Goal: Task Accomplishment & Management: Manage account settings

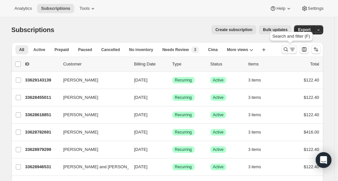
click at [285, 50] on icon "Search and filter results" at bounding box center [285, 49] width 7 height 7
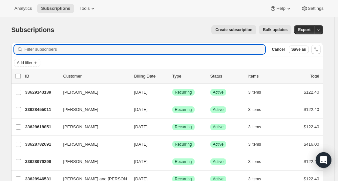
click at [233, 59] on div "Add filter" at bounding box center [167, 63] width 306 height 8
click at [225, 49] on input "Filter subscribers" at bounding box center [145, 49] width 241 height 9
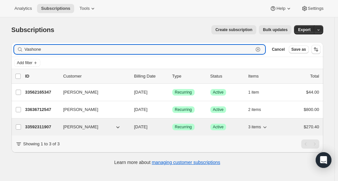
type input "Vashone"
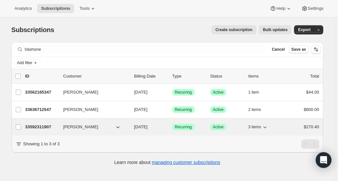
click at [43, 129] on p "33592311907" at bounding box center [41, 127] width 33 height 7
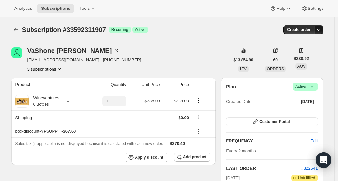
click at [321, 30] on icon "button" at bounding box center [318, 30] width 7 height 7
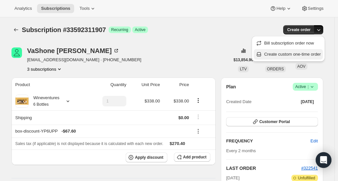
click at [310, 55] on span "Create custom one-time order" at bounding box center [292, 54] width 57 height 5
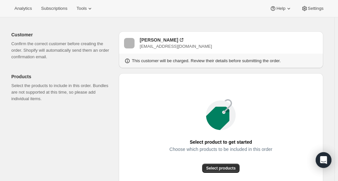
scroll to position [66, 0]
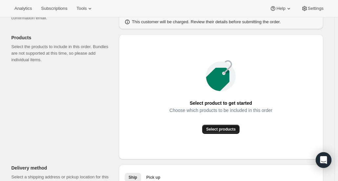
click at [215, 131] on span "Select products" at bounding box center [221, 129] width 30 height 5
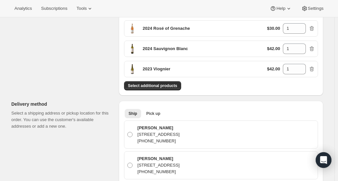
scroll to position [131, 0]
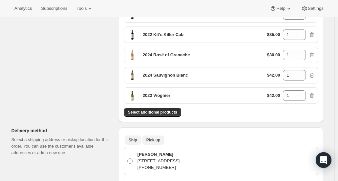
click at [150, 139] on span "Pick up" at bounding box center [153, 140] width 14 height 5
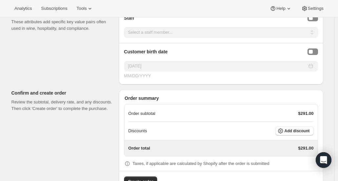
scroll to position [469, 0]
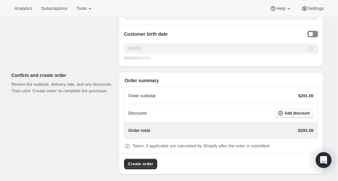
click at [298, 111] on span "Add discount" at bounding box center [296, 113] width 25 height 5
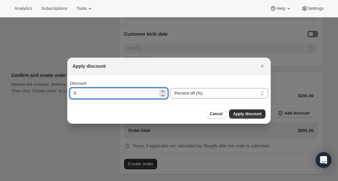
click at [86, 94] on input "0" at bounding box center [114, 93] width 88 height 10
type input "25"
click at [247, 115] on span "Apply discount" at bounding box center [247, 113] width 29 height 5
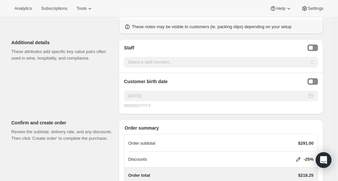
scroll to position [466, 0]
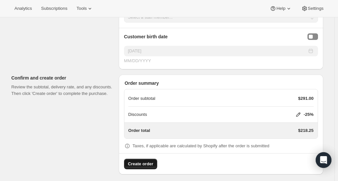
click at [151, 161] on span "Create order" at bounding box center [140, 164] width 25 height 7
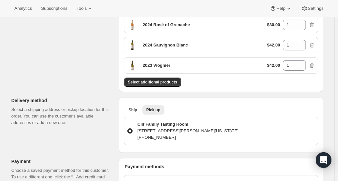
scroll to position [328, 0]
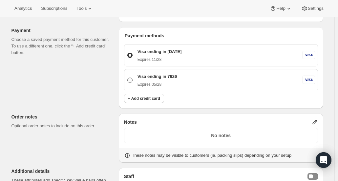
click at [132, 80] on span at bounding box center [129, 80] width 5 height 5
click at [128, 78] on input "Visa ending in 7626 Expires 05/28" at bounding box center [127, 78] width 0 height 0
radio input "true"
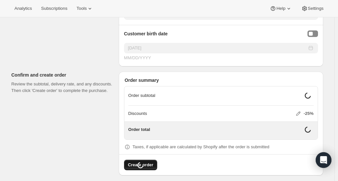
scroll to position [502, 0]
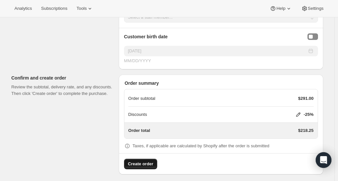
click at [149, 161] on span "Create order" at bounding box center [140, 164] width 25 height 7
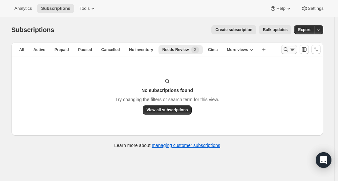
click at [285, 51] on icon "Search and filter results" at bounding box center [285, 49] width 7 height 7
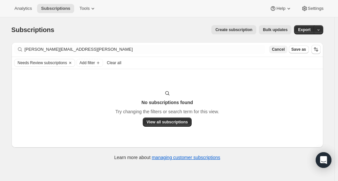
click at [277, 48] on span "Cancel" at bounding box center [277, 49] width 13 height 5
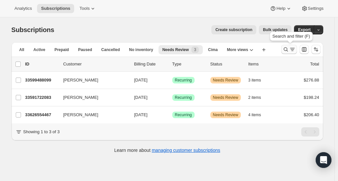
click at [289, 49] on icon "Search and filter results" at bounding box center [285, 49] width 7 height 7
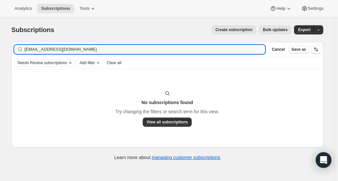
type input "tsglenn@gmail.com"
click at [115, 63] on span "Clear all" at bounding box center [114, 62] width 14 height 5
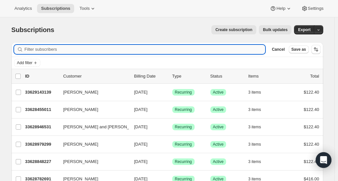
click at [37, 50] on input "Filter subscribers" at bounding box center [145, 49] width 241 height 9
paste input "tsglenn@gmail.com"
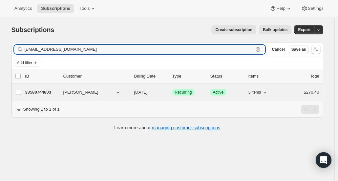
type input "tsglenn@gmail.com"
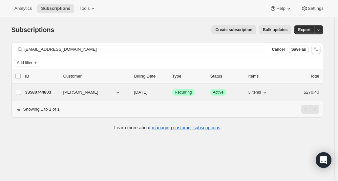
click at [53, 91] on p "33580744803" at bounding box center [41, 92] width 33 height 7
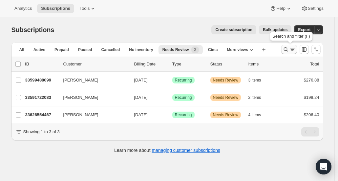
click at [191, 49] on icon "Search and filter results" at bounding box center [285, 50] width 4 height 4
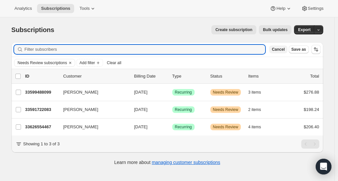
click at [191, 49] on button "Cancel" at bounding box center [278, 50] width 18 height 8
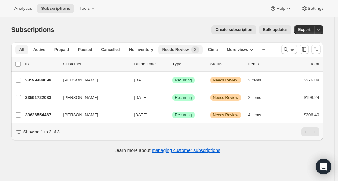
click at [24, 49] on span "All" at bounding box center [21, 49] width 5 height 5
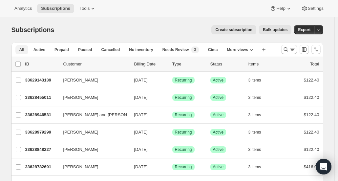
click at [22, 49] on span "All" at bounding box center [21, 49] width 5 height 5
click at [43, 49] on span "Active" at bounding box center [39, 49] width 12 height 5
click at [191, 48] on icon "Search and filter results" at bounding box center [285, 49] width 7 height 7
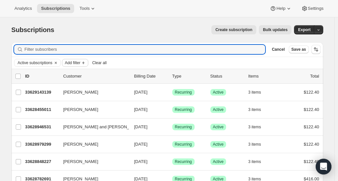
click at [73, 49] on button "Add filter" at bounding box center [75, 63] width 26 height 8
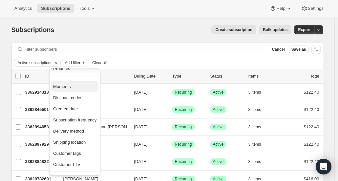
scroll to position [57, 0]
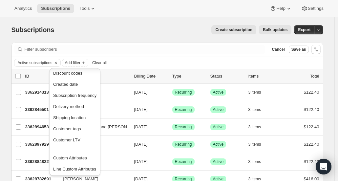
click at [99, 36] on div "Subscriptions. This page is ready Subscriptions Create subscription Bulk update…" at bounding box center [166, 29] width 311 height 25
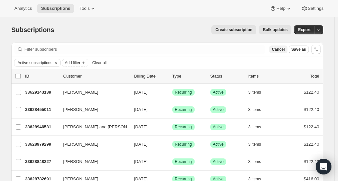
click at [191, 49] on span "Cancel" at bounding box center [277, 49] width 13 height 5
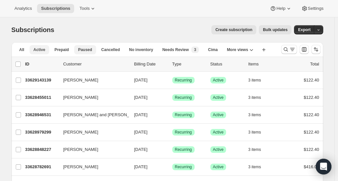
click at [86, 47] on span "Paused" at bounding box center [85, 49] width 14 height 5
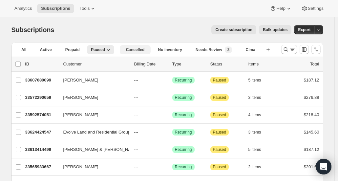
click at [126, 49] on span "Cancelled" at bounding box center [135, 49] width 19 height 5
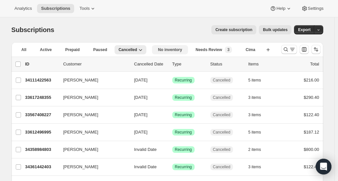
click at [152, 49] on button "No inventory" at bounding box center [170, 49] width 36 height 9
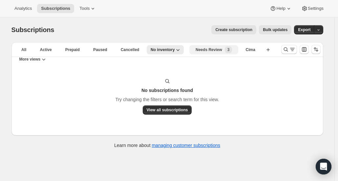
click at [191, 49] on div "Needs Review New 3" at bounding box center [213, 50] width 36 height 7
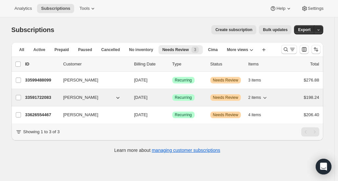
click at [46, 49] on p "33591722083" at bounding box center [41, 97] width 33 height 7
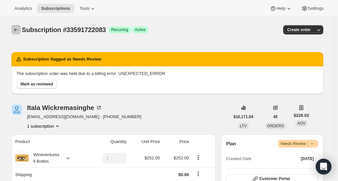
click at [19, 31] on icon "Subscriptions" at bounding box center [16, 30] width 7 height 7
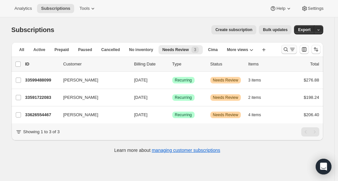
click at [191, 48] on icon "Search and filter results" at bounding box center [285, 50] width 4 height 4
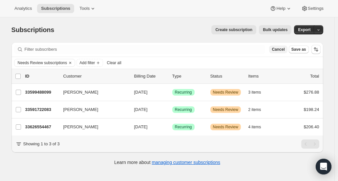
click at [191, 49] on button "Cancel" at bounding box center [278, 50] width 18 height 8
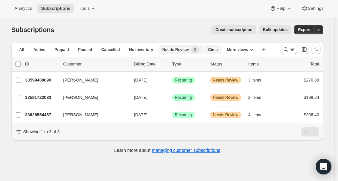
click at [191, 49] on button "Cima" at bounding box center [212, 49] width 17 height 9
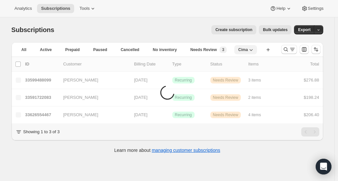
click at [191, 49] on icon "button" at bounding box center [251, 50] width 7 height 7
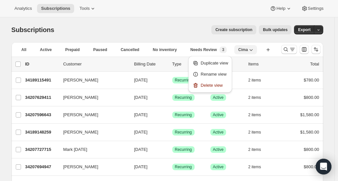
click at [191, 49] on icon "button" at bounding box center [251, 50] width 7 height 7
click at [41, 49] on span "More views" at bounding box center [29, 59] width 21 height 5
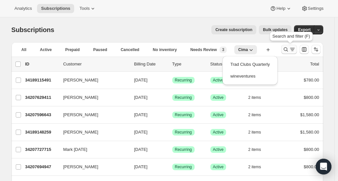
click at [191, 49] on button "Search and filter results" at bounding box center [289, 49] width 16 height 9
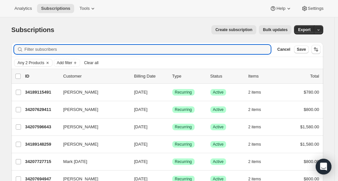
click at [91, 49] on span "Clear all" at bounding box center [91, 62] width 14 height 5
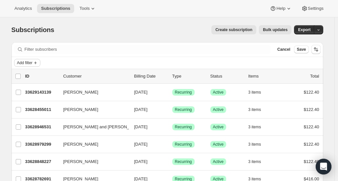
click at [36, 49] on icon "Add filter" at bounding box center [35, 62] width 5 height 5
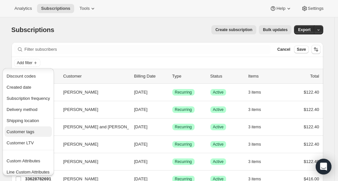
scroll to position [69, 0]
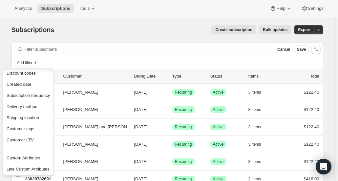
click at [81, 41] on div "Subscriptions. This page is ready Subscriptions Create subscription Bulk update…" at bounding box center [166, 29] width 311 height 25
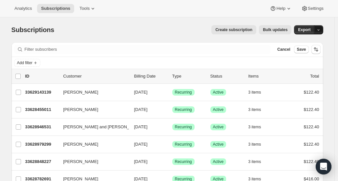
click at [191, 29] on icon "button" at bounding box center [318, 30] width 4 height 4
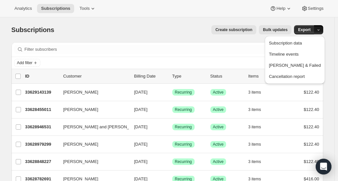
click at [152, 29] on div "Create subscription Bulk updates" at bounding box center [176, 29] width 229 height 9
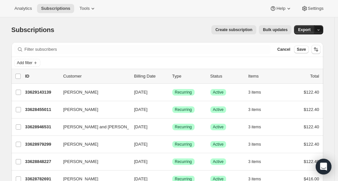
click at [191, 30] on icon "button" at bounding box center [318, 30] width 4 height 4
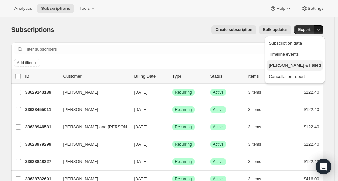
click at [191, 49] on span "Dunning & Failed" at bounding box center [295, 65] width 52 height 5
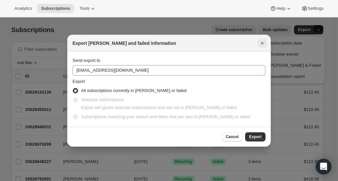
click at [191, 45] on icon "Close" at bounding box center [262, 43] width 7 height 7
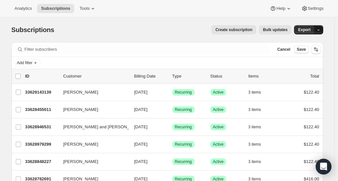
click at [191, 30] on icon "button" at bounding box center [318, 30] width 4 height 4
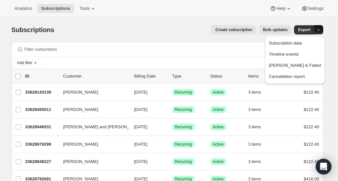
click at [167, 49] on div "Add filter" at bounding box center [167, 63] width 306 height 8
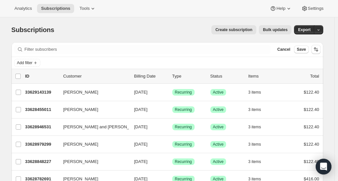
click at [191, 49] on button "Cancel" at bounding box center [283, 50] width 18 height 8
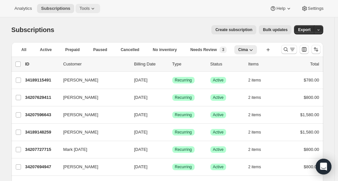
click at [86, 10] on span "Tools" at bounding box center [84, 8] width 10 height 5
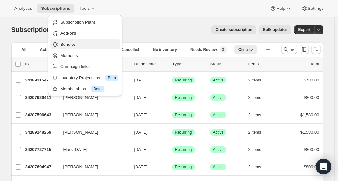
click at [81, 42] on span "Bundles" at bounding box center [89, 44] width 58 height 7
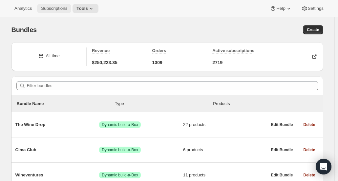
click at [54, 12] on button "Subscriptions" at bounding box center [54, 8] width 34 height 9
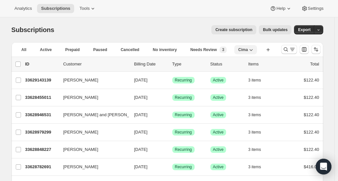
click at [191, 49] on button "Cima" at bounding box center [245, 49] width 23 height 9
click at [191, 40] on div "Subscriptions. This page is ready Subscriptions Create subscription Bulk update…" at bounding box center [166, 29] width 311 height 25
click at [47, 49] on icon "More views" at bounding box center [43, 59] width 7 height 7
click at [191, 49] on button "wineventures" at bounding box center [250, 76] width 50 height 12
click at [191, 47] on span "wineventures" at bounding box center [237, 49] width 25 height 5
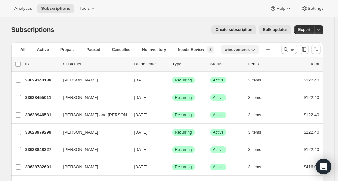
click at [191, 48] on span "wineventures" at bounding box center [237, 49] width 25 height 5
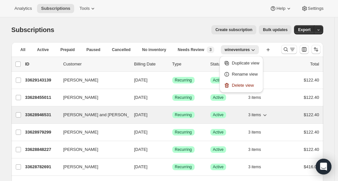
click at [103, 49] on div "33628946531 Elizabeth and Briana Luzum 10/04/2025 Success Recurring Success Act…" at bounding box center [172, 114] width 294 height 9
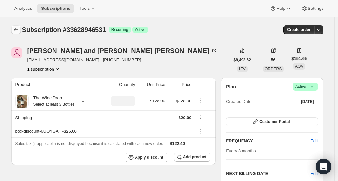
click at [19, 27] on icon "Subscriptions" at bounding box center [16, 30] width 7 height 7
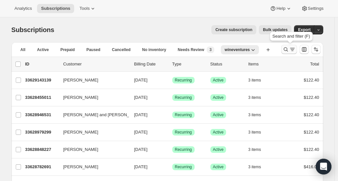
click at [191, 49] on icon "Search and filter results" at bounding box center [285, 49] width 7 height 7
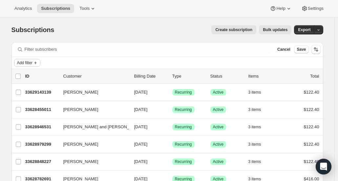
click at [32, 49] on span "Add filter" at bounding box center [24, 62] width 15 height 5
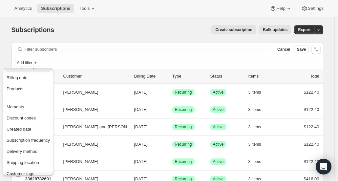
scroll to position [66, 0]
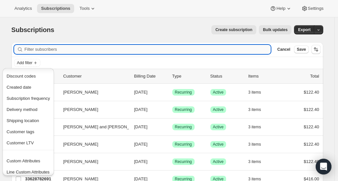
click at [130, 45] on input "Filter subscribers" at bounding box center [148, 49] width 246 height 9
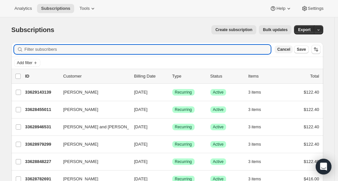
click at [191, 48] on span "Cancel" at bounding box center [283, 49] width 13 height 5
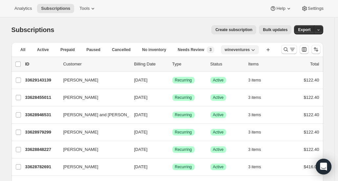
click at [191, 49] on span "wineventures" at bounding box center [237, 49] width 25 height 5
drag, startPoint x: 261, startPoint y: 50, endPoint x: 252, endPoint y: 48, distance: 8.8
click at [191, 49] on li "wineventures" at bounding box center [241, 49] width 41 height 9
click at [191, 48] on icon "button" at bounding box center [253, 50] width 7 height 7
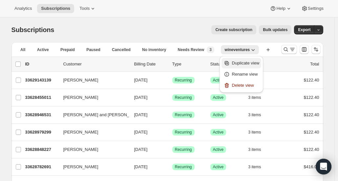
click at [191, 49] on span "Duplicate view" at bounding box center [246, 63] width 28 height 5
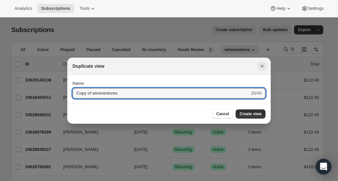
click at [191, 49] on icon "Close" at bounding box center [262, 66] width 7 height 7
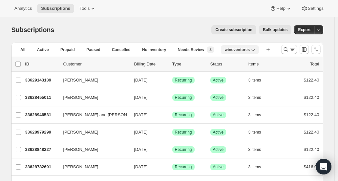
click at [191, 49] on span "wineventures" at bounding box center [237, 49] width 25 height 5
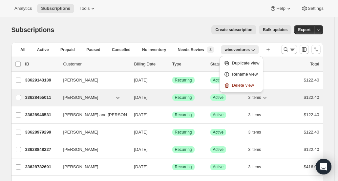
click at [45, 49] on div "33628455011 Neel Brown 10/03/2025 Success Recurring Success Active 3 items $122…" at bounding box center [172, 97] width 294 height 9
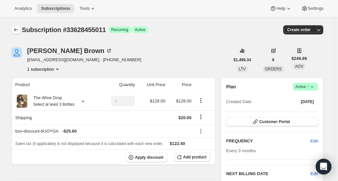
click at [19, 32] on icon "Subscriptions" at bounding box center [16, 30] width 7 height 7
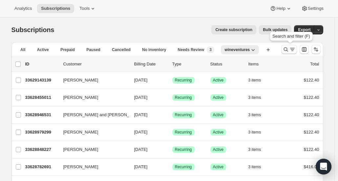
click at [191, 49] on icon "Search and filter results" at bounding box center [285, 49] width 7 height 7
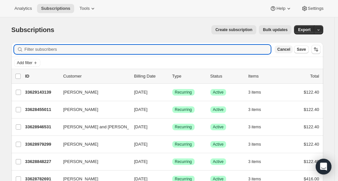
click at [191, 49] on span "Cancel" at bounding box center [283, 49] width 13 height 5
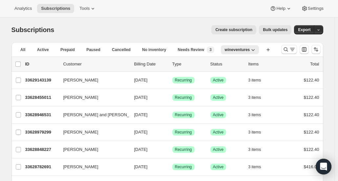
click at [191, 49] on icon "Search and filter results" at bounding box center [285, 50] width 4 height 4
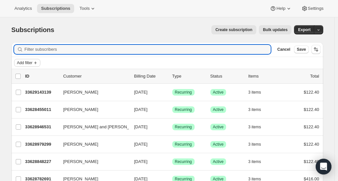
click at [32, 49] on span "Add filter" at bounding box center [24, 62] width 15 height 5
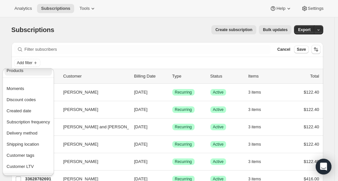
scroll to position [66, 0]
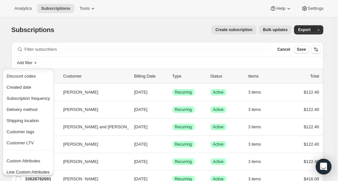
click at [156, 33] on div "Create subscription Bulk updates" at bounding box center [176, 29] width 229 height 9
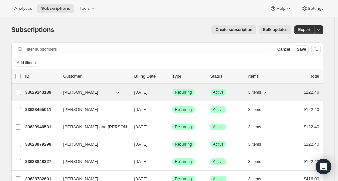
click at [44, 49] on p "33629143139" at bounding box center [41, 92] width 33 height 7
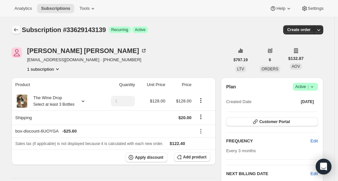
click at [17, 32] on icon "Subscriptions" at bounding box center [16, 30] width 7 height 7
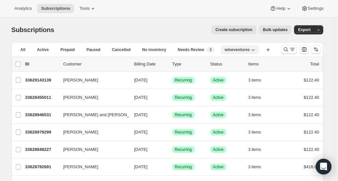
click at [191, 48] on icon "button" at bounding box center [253, 50] width 7 height 7
click at [191, 49] on icon "button" at bounding box center [268, 50] width 7 height 7
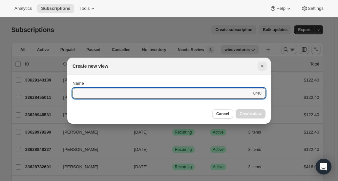
click at [191, 49] on icon "Close" at bounding box center [262, 66] width 3 height 3
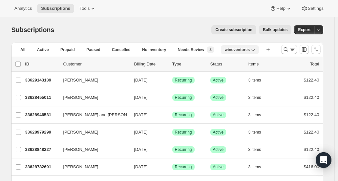
click at [244, 51] on span "wineventures" at bounding box center [237, 49] width 25 height 5
click at [244, 48] on span "wineventures" at bounding box center [237, 49] width 25 height 5
click at [266, 49] on icon "button" at bounding box center [268, 50] width 7 height 7
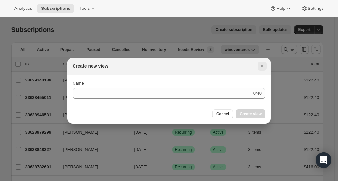
click at [259, 69] on icon "Close" at bounding box center [262, 66] width 7 height 7
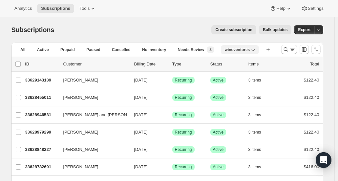
click at [253, 50] on icon "button" at bounding box center [252, 50] width 3 height 2
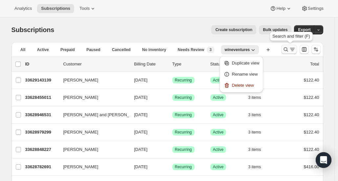
click at [286, 49] on icon "Search and filter results" at bounding box center [285, 49] width 7 height 7
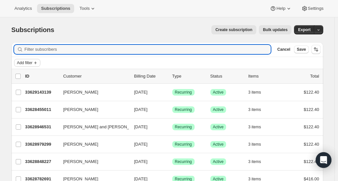
click at [23, 63] on span "Add filter" at bounding box center [24, 62] width 15 height 5
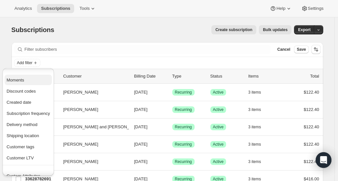
scroll to position [66, 0]
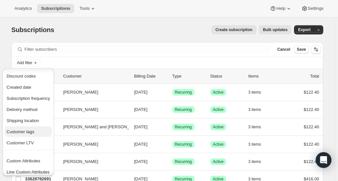
click at [26, 130] on span "Customer tags" at bounding box center [21, 132] width 28 height 5
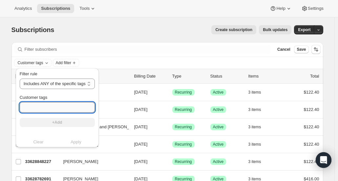
click at [45, 107] on input "Customer tags" at bounding box center [57, 107] width 75 height 10
click at [53, 85] on select "Includes ANY of the specific tags Includes ALL of the specific tags Includes ON…" at bounding box center [57, 84] width 75 height 10
click at [49, 106] on input "Customer tags" at bounding box center [57, 107] width 75 height 10
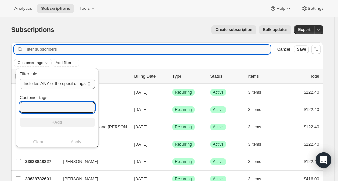
click at [93, 51] on input "Filter subscribers" at bounding box center [148, 49] width 246 height 9
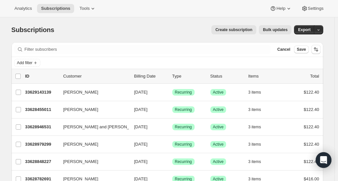
click at [187, 16] on div "Analytics Subscriptions Tools Help Settings" at bounding box center [169, 8] width 338 height 17
click at [29, 65] on span "Add filter" at bounding box center [24, 62] width 15 height 5
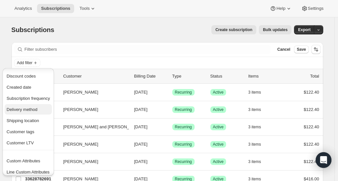
scroll to position [69, 0]
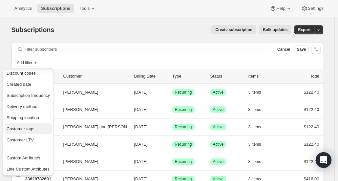
click at [36, 129] on span "Customer tags" at bounding box center [28, 129] width 43 height 7
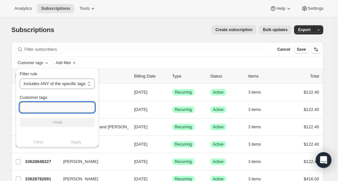
click at [44, 108] on input "Customer tags" at bounding box center [57, 107] width 75 height 10
type input "The Cab Drop"
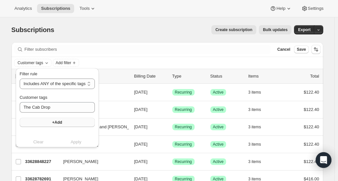
click at [69, 124] on button "+Add" at bounding box center [57, 122] width 75 height 9
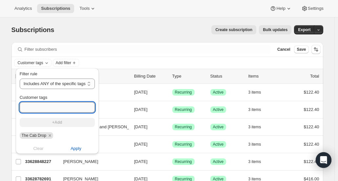
click at [62, 109] on input "Customer tags" at bounding box center [57, 107] width 75 height 10
type input "s"
type input "Subscription Active"
click at [65, 121] on button "+Add" at bounding box center [57, 122] width 75 height 9
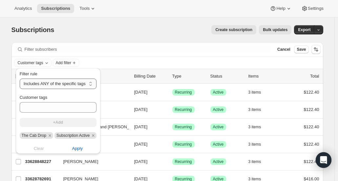
click at [64, 85] on select "Includes ANY of the specific tags Includes ALL of the specific tags Includes ON…" at bounding box center [58, 84] width 77 height 10
select select "all"
click at [20, 79] on select "Includes ANY of the specific tags Includes ALL of the specific tags Includes ON…" at bounding box center [58, 84] width 77 height 10
click at [78, 150] on span "Apply" at bounding box center [77, 149] width 11 height 7
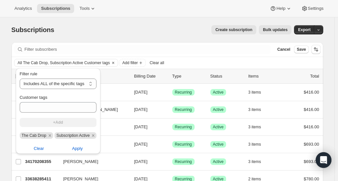
click at [243, 60] on div "All The Cab Drop, Subscription Active Customer tags Add filter Clear all" at bounding box center [167, 63] width 306 height 8
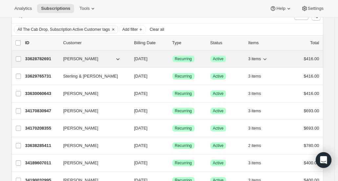
scroll to position [0, 0]
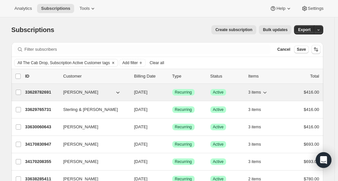
click at [46, 91] on p "33628782691" at bounding box center [41, 92] width 33 height 7
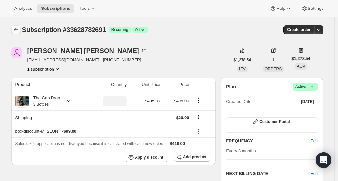
click at [18, 29] on icon "Subscriptions" at bounding box center [16, 30] width 7 height 7
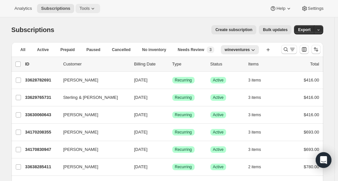
click at [82, 13] on button "Tools" at bounding box center [87, 8] width 25 height 9
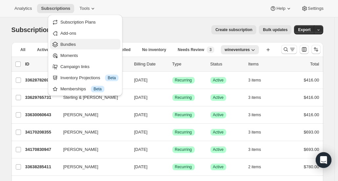
click at [91, 43] on span "Bundles" at bounding box center [89, 44] width 58 height 7
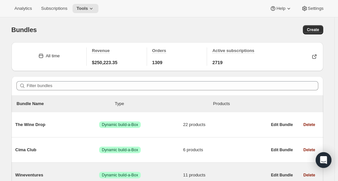
scroll to position [98, 0]
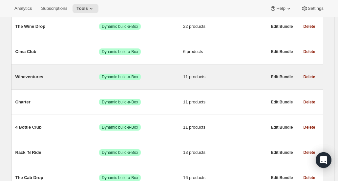
click at [72, 75] on span "Wineventures" at bounding box center [57, 77] width 84 height 7
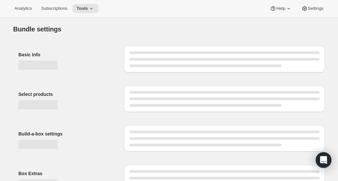
type input "Wineventures"
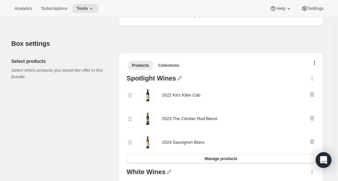
scroll to position [98, 0]
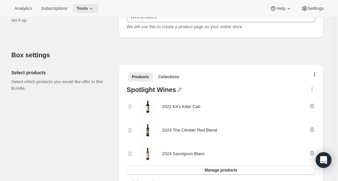
click at [89, 9] on icon at bounding box center [91, 8] width 7 height 7
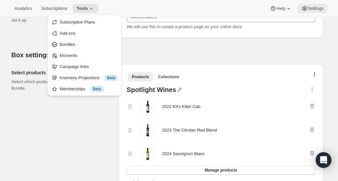
click at [309, 11] on span "Settings" at bounding box center [316, 8] width 16 height 5
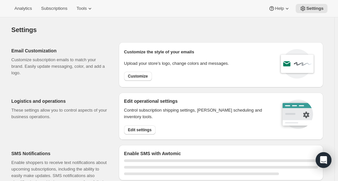
select select "17:00"
select select "09:00"
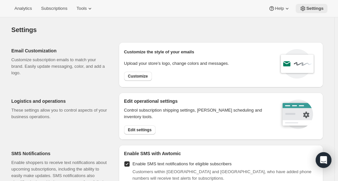
click at [312, 10] on span "Settings" at bounding box center [314, 8] width 17 height 5
click at [78, 10] on span "Tools" at bounding box center [81, 8] width 10 height 5
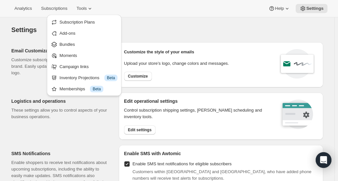
click at [148, 34] on div "Settings. This page is ready Settings" at bounding box center [166, 29] width 311 height 25
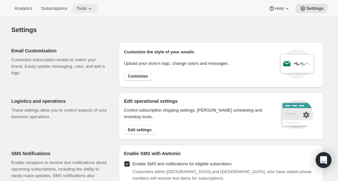
click at [83, 8] on span "Tools" at bounding box center [81, 8] width 10 height 5
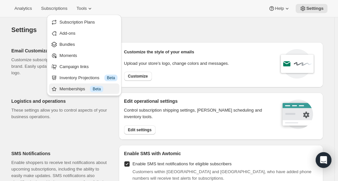
click at [102, 92] on div "Info Beta" at bounding box center [96, 89] width 13 height 7
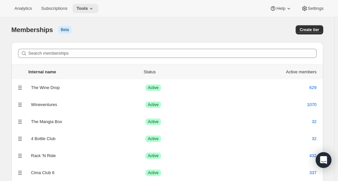
click at [84, 8] on span "Tools" at bounding box center [81, 8] width 11 height 5
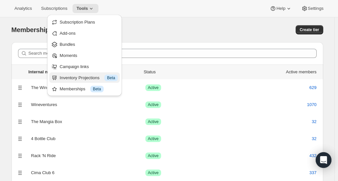
click at [101, 82] on button "Inventory Projections Info Beta" at bounding box center [84, 77] width 70 height 10
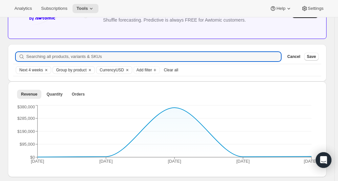
scroll to position [98, 0]
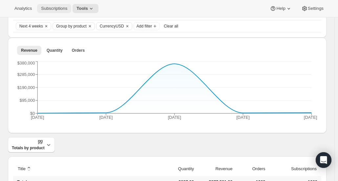
click at [55, 11] on span "Subscriptions" at bounding box center [54, 8] width 26 height 5
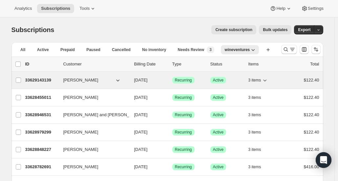
click at [43, 83] on div "33629143139 Jennifer Thornton 10/02/2025 Success Recurring Success Active 3 ite…" at bounding box center [172, 80] width 294 height 9
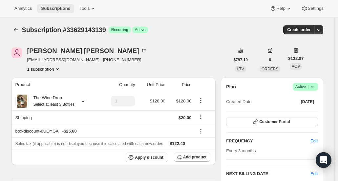
click at [44, 8] on span "Subscriptions" at bounding box center [55, 8] width 29 height 5
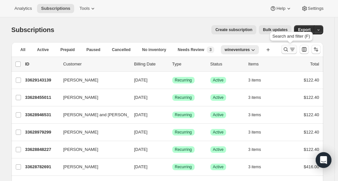
click at [285, 51] on icon "Search and filter results" at bounding box center [285, 49] width 7 height 7
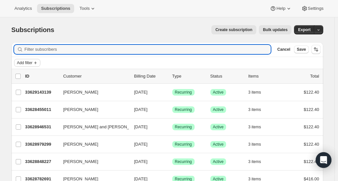
click at [30, 63] on span "Add filter" at bounding box center [24, 62] width 15 height 5
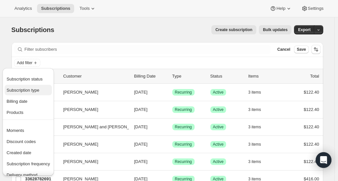
scroll to position [33, 0]
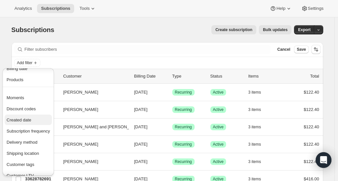
click at [40, 117] on span "Created date" at bounding box center [28, 120] width 43 height 7
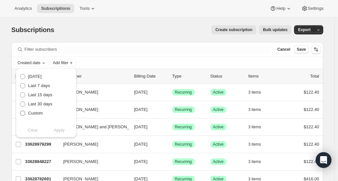
click at [23, 114] on span at bounding box center [22, 113] width 5 height 5
click at [20, 111] on input "Custom" at bounding box center [20, 111] width 0 height 0
radio input "true"
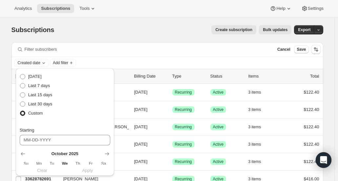
scroll to position [66, 0]
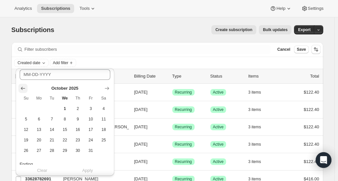
click at [24, 90] on icon "Show previous month, September 2025" at bounding box center [23, 88] width 7 height 7
click at [39, 109] on span "1" at bounding box center [39, 108] width 8 height 5
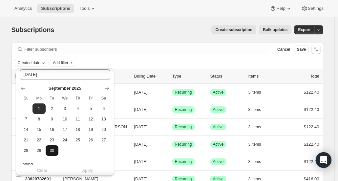
click at [51, 151] on span "30" at bounding box center [52, 150] width 8 height 5
click at [39, 110] on span "1" at bounding box center [39, 108] width 8 height 5
type input "09-01-2025"
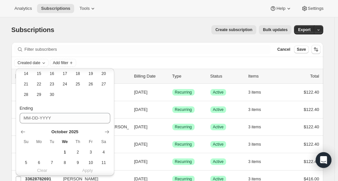
scroll to position [121, 0]
click at [24, 134] on icon "Show previous month, September 2025" at bounding box center [23, 132] width 7 height 7
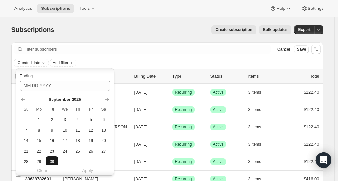
click at [57, 161] on button "30" at bounding box center [52, 162] width 13 height 10
type input "09-30-2025"
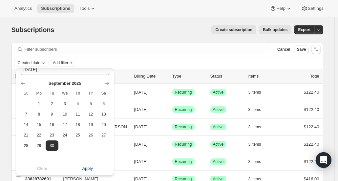
click at [88, 167] on span "Apply" at bounding box center [87, 169] width 11 height 7
click at [99, 61] on span "Add filter" at bounding box center [91, 62] width 15 height 5
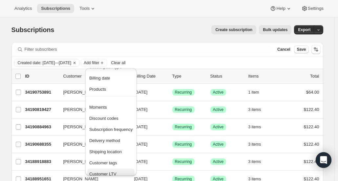
scroll to position [33, 0]
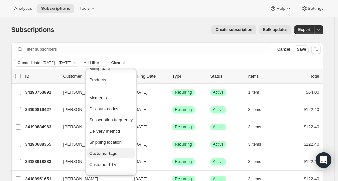
click at [108, 152] on span "Customer tags" at bounding box center [103, 153] width 28 height 5
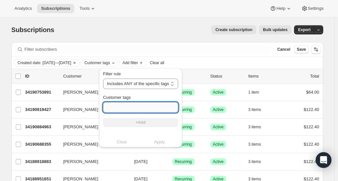
click at [118, 109] on input "Customer tags" at bounding box center [140, 107] width 75 height 10
drag, startPoint x: 123, startPoint y: 106, endPoint x: 102, endPoint y: 105, distance: 20.7
click at [102, 105] on div "Filter rule Includes ANY of the specific tags Includes ALL of the specific tags…" at bounding box center [140, 107] width 83 height 79
type input "Subscription Active"
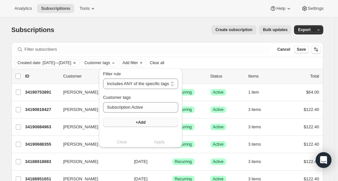
click at [122, 125] on button "+Add" at bounding box center [140, 122] width 75 height 9
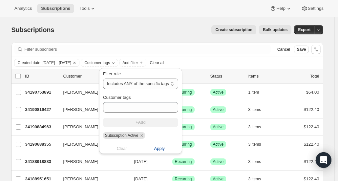
click at [158, 149] on span "Apply" at bounding box center [159, 149] width 11 height 7
click at [180, 62] on span "Add filter" at bounding box center [172, 62] width 15 height 5
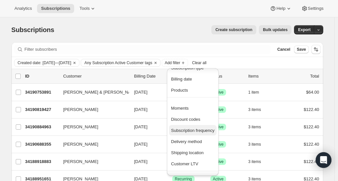
scroll to position [46, 0]
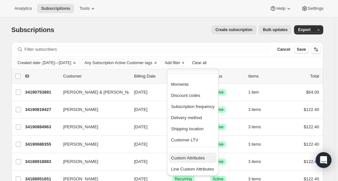
click at [193, 157] on span "Custom Attributes" at bounding box center [188, 158] width 34 height 5
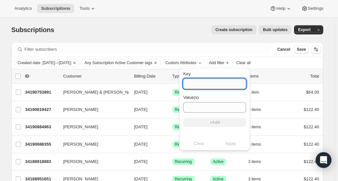
click at [219, 80] on input "Key" at bounding box center [214, 84] width 63 height 10
click at [199, 86] on input "Key" at bounding box center [214, 84] width 63 height 10
type input "Sales_Associate_Name"
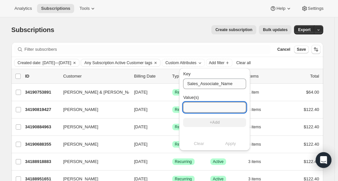
click at [205, 108] on input "Value(s)" at bounding box center [214, 107] width 63 height 10
type input "Scott V"
click at [219, 122] on button "+Add" at bounding box center [214, 122] width 63 height 9
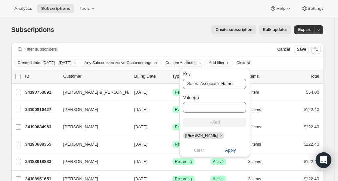
click at [225, 152] on span "Apply" at bounding box center [230, 150] width 11 height 7
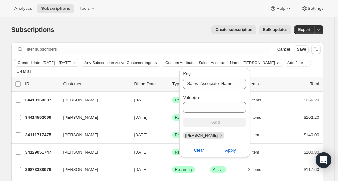
click at [270, 70] on div "Created date: Sep 1, 2025—Sep 30, 2025 Any Subscription Active Customer tags Cu…" at bounding box center [167, 67] width 306 height 16
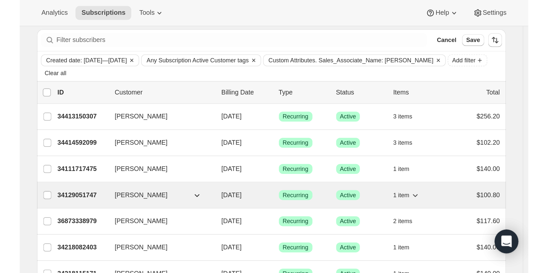
scroll to position [0, 0]
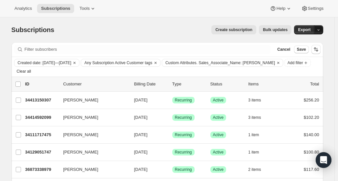
click at [320, 30] on icon "button" at bounding box center [318, 30] width 4 height 4
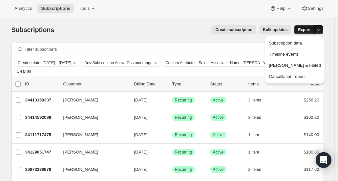
click at [310, 32] on span "Export" at bounding box center [304, 29] width 12 height 5
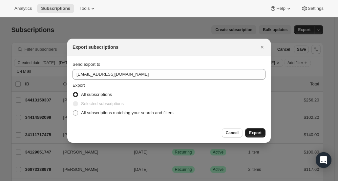
click at [255, 132] on span "Export" at bounding box center [255, 132] width 12 height 5
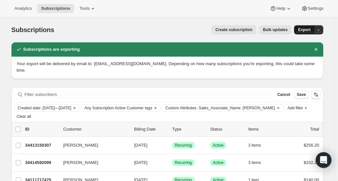
click at [303, 28] on span "Export" at bounding box center [304, 29] width 12 height 5
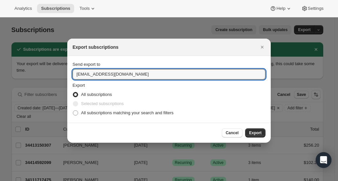
drag, startPoint x: 89, startPoint y: 76, endPoint x: 44, endPoint y: 76, distance: 45.2
type input "ashleycox@cliffamily.com"
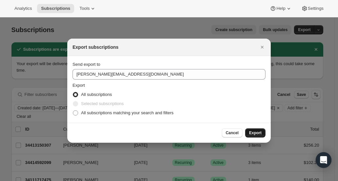
click at [250, 133] on span "Export" at bounding box center [255, 132] width 12 height 5
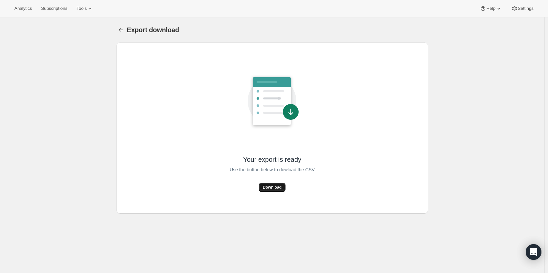
click at [278, 184] on button "Download" at bounding box center [272, 187] width 27 height 9
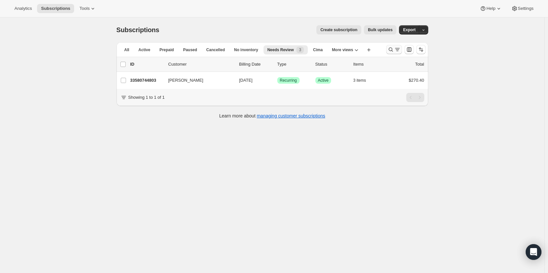
click at [394, 50] on icon "Search and filter results" at bounding box center [390, 49] width 7 height 7
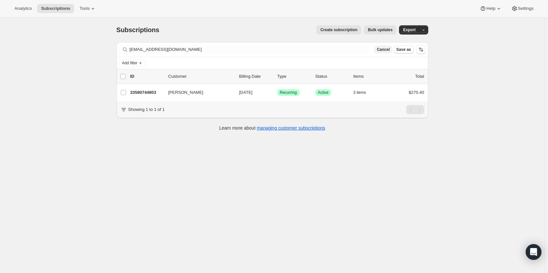
click at [389, 50] on span "Cancel" at bounding box center [382, 49] width 13 height 5
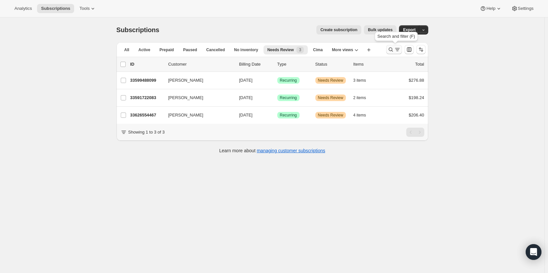
click at [391, 50] on icon "Search and filter results" at bounding box center [390, 49] width 7 height 7
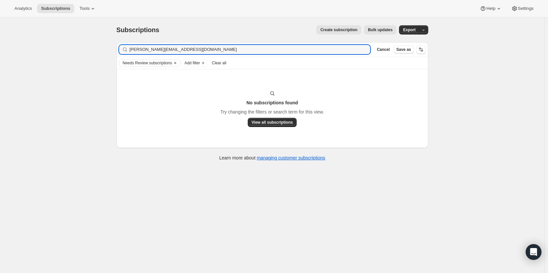
type input "robin@computerozity.com"
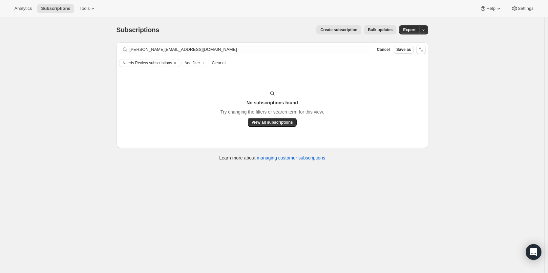
click at [224, 62] on span "Clear all" at bounding box center [219, 62] width 14 height 5
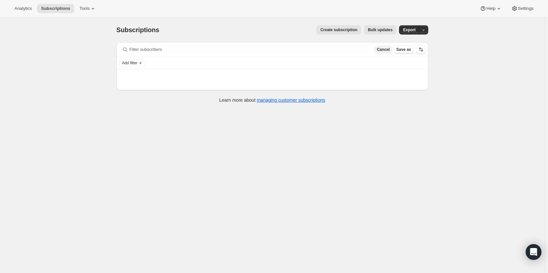
click at [391, 52] on button "Cancel" at bounding box center [383, 50] width 18 height 8
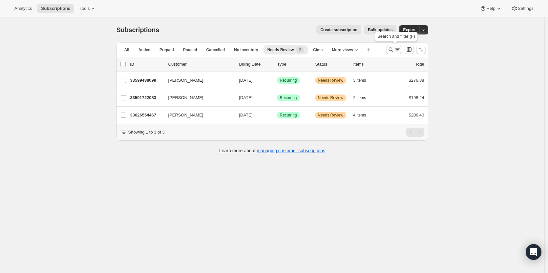
click at [392, 51] on icon "Search and filter results" at bounding box center [390, 50] width 4 height 4
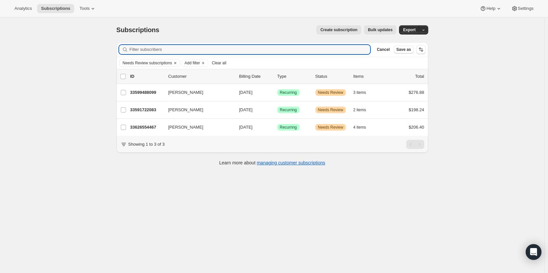
click at [218, 62] on span "Clear all" at bounding box center [219, 62] width 14 height 5
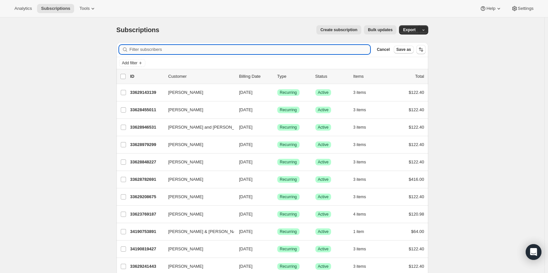
click at [274, 50] on input "Filter subscribers" at bounding box center [250, 49] width 241 height 9
paste input "robin@computerozity.com"
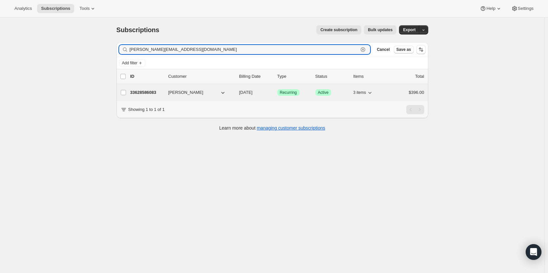
type input "robin@computerozity.com"
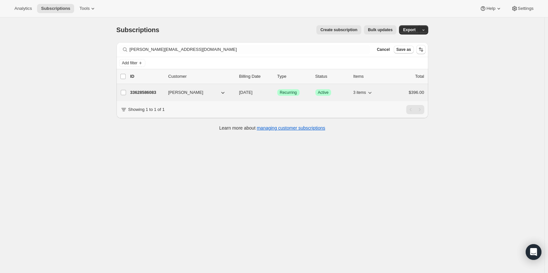
click at [147, 95] on p "33628586083" at bounding box center [146, 92] width 33 height 7
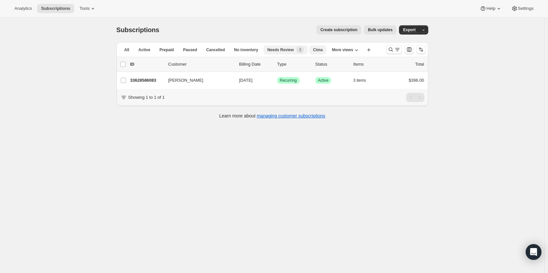
click at [312, 52] on button "Cima" at bounding box center [317, 49] width 17 height 9
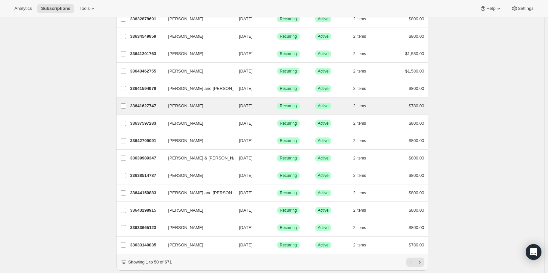
scroll to position [709, 0]
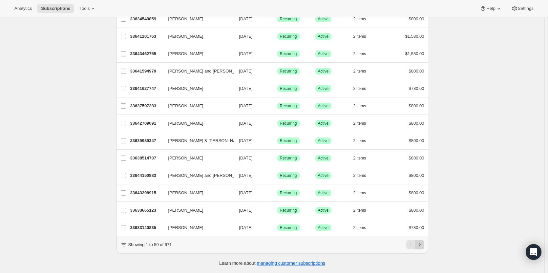
click at [419, 244] on icon "Next" at bounding box center [419, 244] width 7 height 7
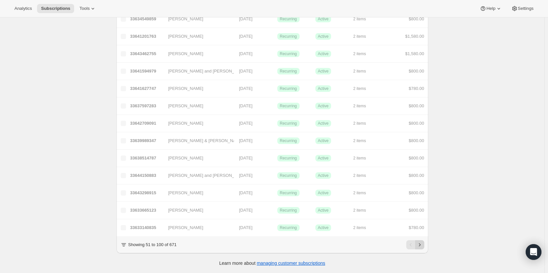
click at [421, 246] on icon "Next" at bounding box center [419, 244] width 7 height 7
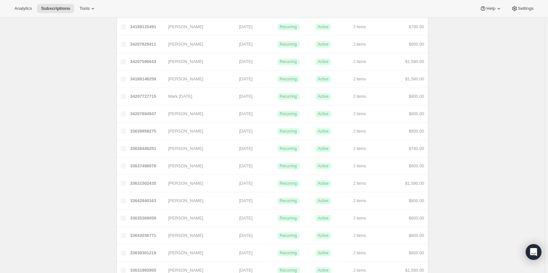
scroll to position [0, 0]
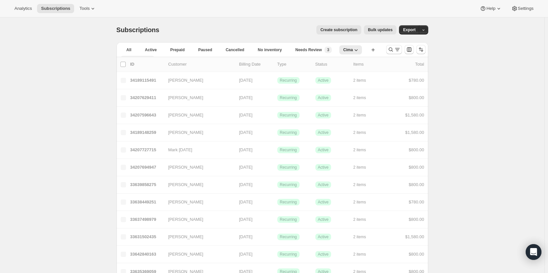
click at [146, 57] on span "More views" at bounding box center [134, 59] width 21 height 5
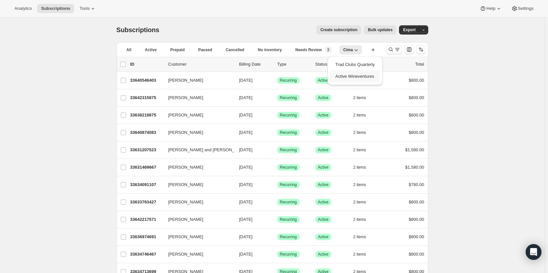
click at [346, 79] on button "Active Wineventures" at bounding box center [355, 76] width 50 height 12
click at [148, 52] on span "Active" at bounding box center [150, 49] width 12 height 5
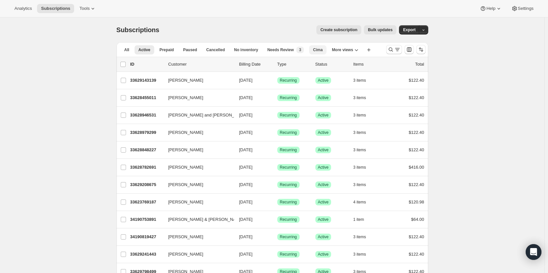
click at [313, 52] on span "Cima" at bounding box center [318, 49] width 10 height 5
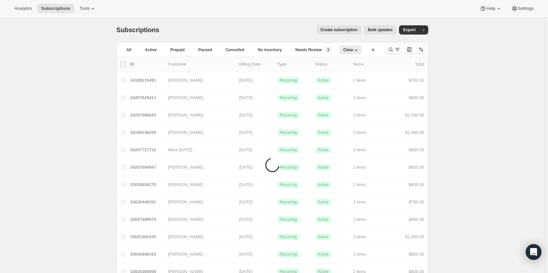
click at [343, 52] on span "Cima" at bounding box center [348, 49] width 10 height 5
click at [318, 86] on span "Delete view" at bounding box center [316, 85] width 22 height 5
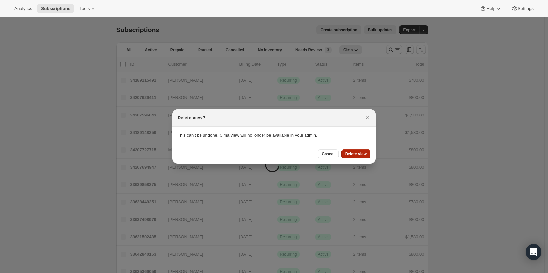
click at [358, 152] on span "Delete view" at bounding box center [355, 153] width 21 height 5
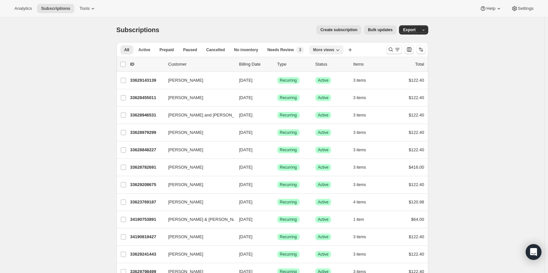
click at [318, 49] on span "More views" at bounding box center [323, 49] width 21 height 5
click at [323, 79] on button "Active Wineventures" at bounding box center [331, 76] width 50 height 12
click at [307, 50] on icon "button" at bounding box center [309, 50] width 7 height 7
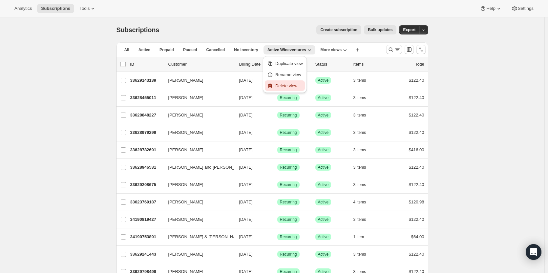
click at [289, 83] on span "Delete view" at bounding box center [289, 86] width 28 height 7
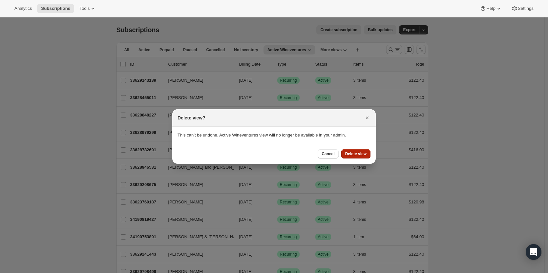
click at [366, 150] on button "Delete view" at bounding box center [355, 153] width 29 height 9
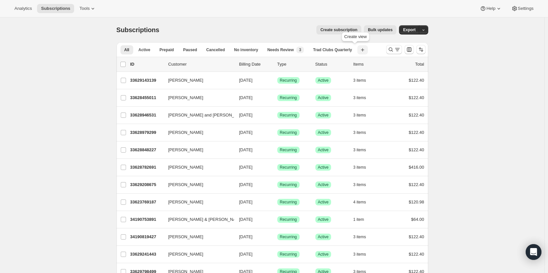
click at [358, 54] on button "Create new view" at bounding box center [362, 49] width 10 height 9
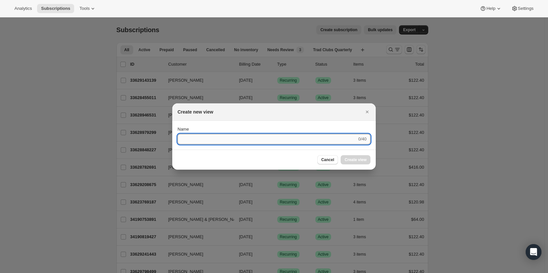
click at [328, 140] on input "Name" at bounding box center [266, 139] width 179 height 10
type input "Winevenutres"
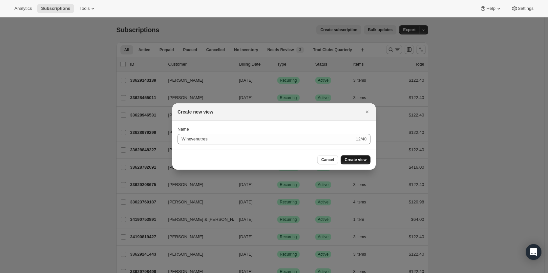
click at [357, 161] on span "Create view" at bounding box center [355, 159] width 22 height 5
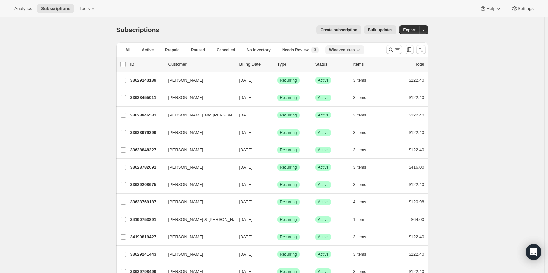
click at [345, 49] on span "Winevenutres" at bounding box center [342, 49] width 26 height 5
click at [359, 86] on span "Delete view" at bounding box center [350, 86] width 28 height 7
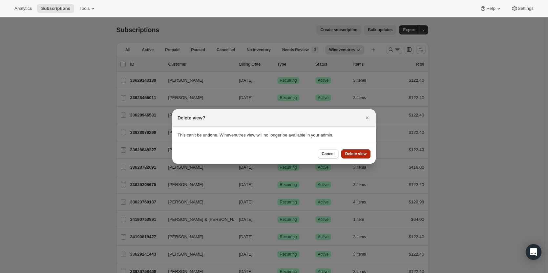
click at [353, 156] on span "Delete view" at bounding box center [355, 153] width 21 height 5
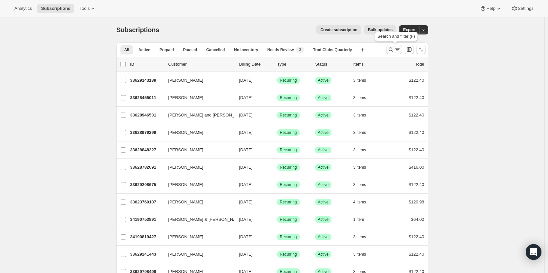
click at [389, 50] on icon "Search and filter results" at bounding box center [390, 49] width 7 height 7
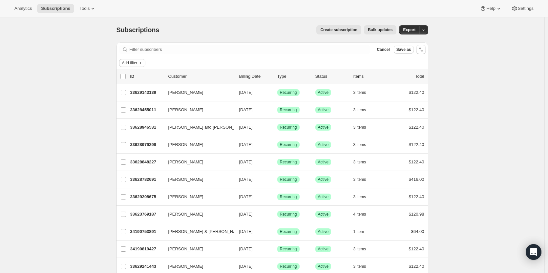
click at [129, 62] on span "Add filter" at bounding box center [129, 62] width 15 height 5
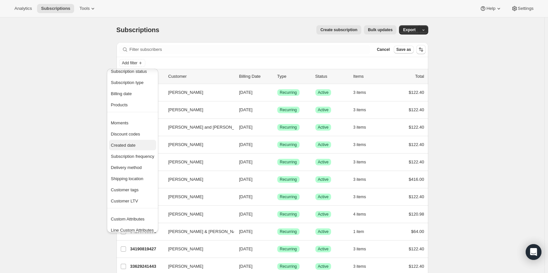
scroll to position [13, 0]
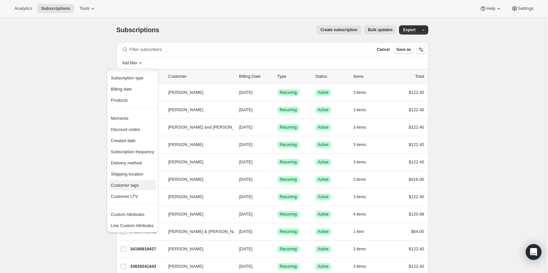
click at [139, 186] on span "Customer tags" at bounding box center [132, 185] width 43 height 7
select select "all"
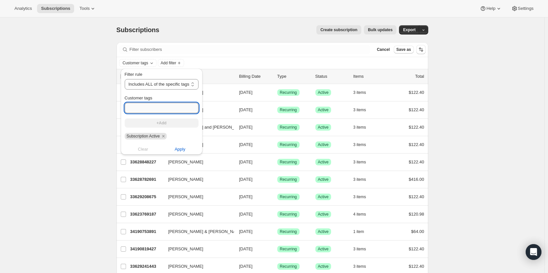
click at [159, 107] on input "Customer tags" at bounding box center [162, 108] width 74 height 10
type input "The Wine Drop"
click at [159, 122] on span "+Add" at bounding box center [161, 122] width 10 height 5
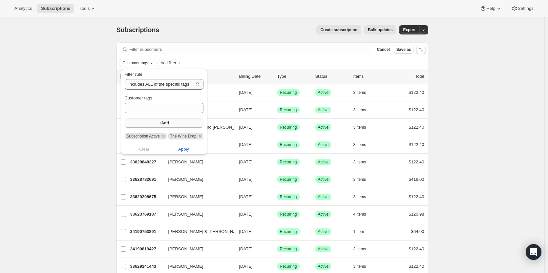
click at [167, 88] on select "Includes ANY of the specific tags Includes ALL of the specific tags Includes ON…" at bounding box center [164, 84] width 79 height 10
click at [125, 79] on select "Includes ANY of the specific tags Includes ALL of the specific tags Includes ON…" at bounding box center [164, 84] width 79 height 10
click at [185, 149] on span "Apply" at bounding box center [183, 149] width 11 height 7
click at [406, 52] on button "Save as" at bounding box center [403, 50] width 20 height 8
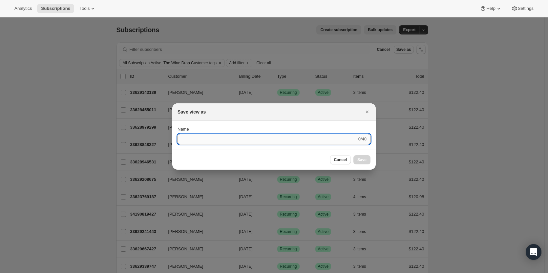
click at [213, 142] on input "Name" at bounding box center [266, 139] width 179 height 10
type input "The Wine Drop"
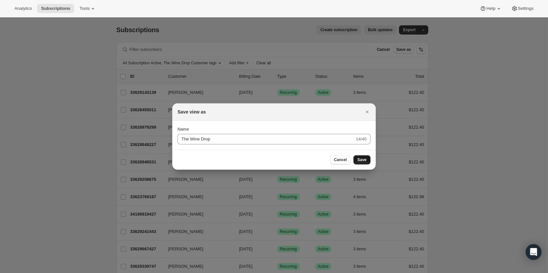
click at [360, 161] on span "Save" at bounding box center [361, 159] width 9 height 5
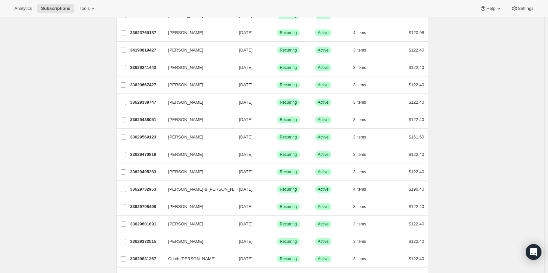
scroll to position [0, 0]
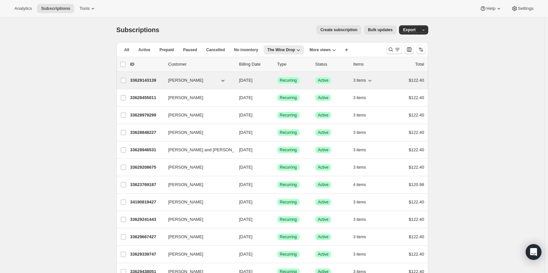
click at [184, 81] on span "Jennifer Thornton" at bounding box center [185, 80] width 35 height 7
click at [141, 77] on p "33629143139" at bounding box center [146, 80] width 33 height 7
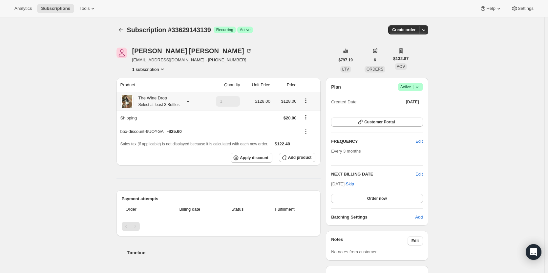
click at [165, 97] on div "The Wine Drop Select at least 3 Bottles" at bounding box center [156, 101] width 46 height 13
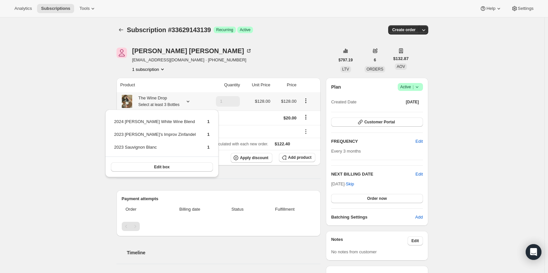
click at [169, 103] on small "Select at least 3 Bottles" at bounding box center [158, 104] width 41 height 5
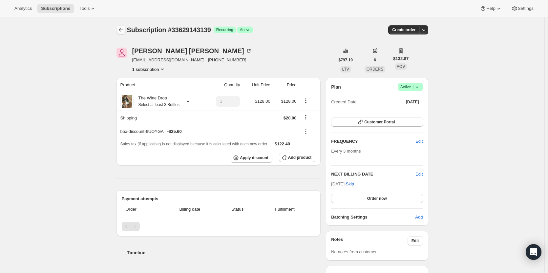
click at [122, 27] on icon "Subscriptions" at bounding box center [121, 30] width 7 height 7
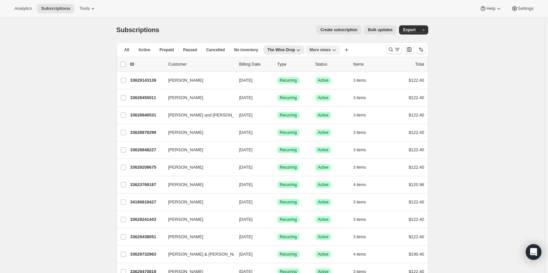
click at [316, 47] on button "More views" at bounding box center [322, 49] width 34 height 9
click at [316, 67] on button "Needs Review" at bounding box center [329, 65] width 50 height 12
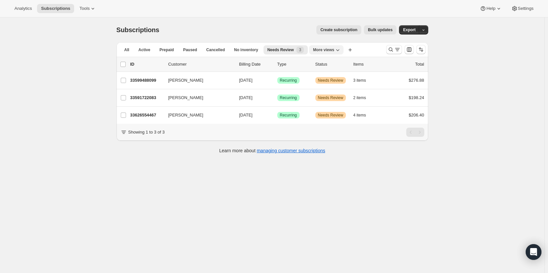
click at [327, 52] on span "More views" at bounding box center [323, 49] width 21 height 5
click at [329, 73] on button "The Wine Drop" at bounding box center [331, 76] width 50 height 12
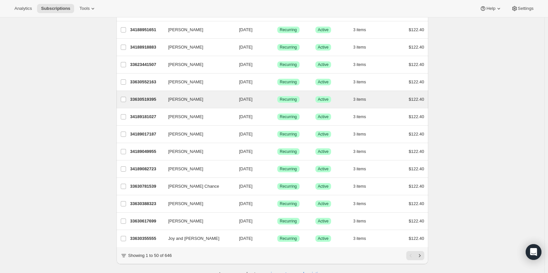
scroll to position [709, 0]
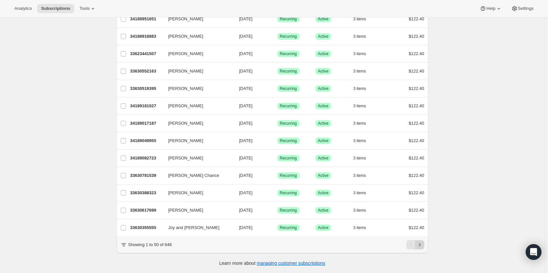
click at [419, 243] on icon "Next" at bounding box center [419, 244] width 7 height 7
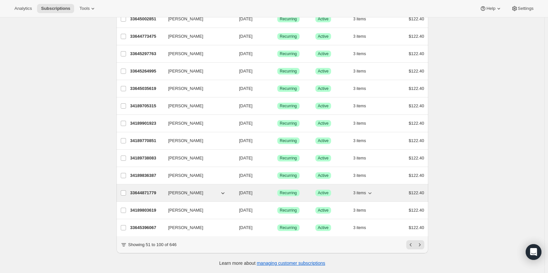
click at [185, 190] on span "Shannon Rupp" at bounding box center [185, 193] width 35 height 7
click at [146, 190] on p "33644871779" at bounding box center [146, 193] width 33 height 7
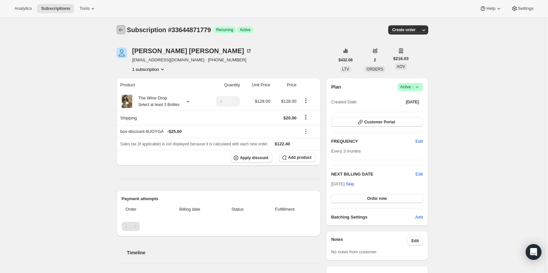
click at [120, 33] on button "Subscriptions" at bounding box center [120, 29] width 9 height 9
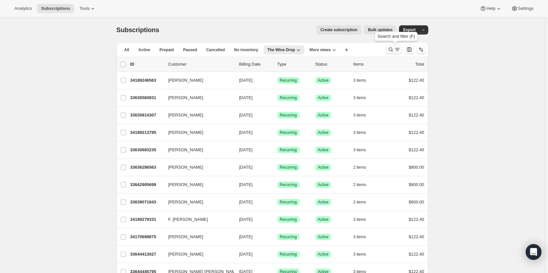
click at [390, 51] on icon "Search and filter results" at bounding box center [390, 49] width 7 height 7
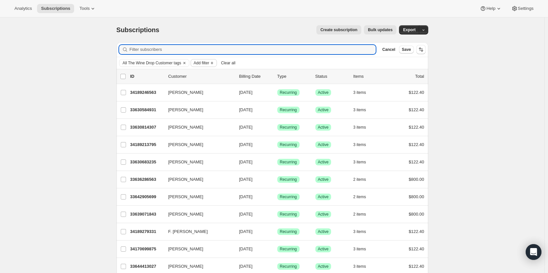
click at [197, 62] on span "Add filter" at bounding box center [200, 62] width 15 height 5
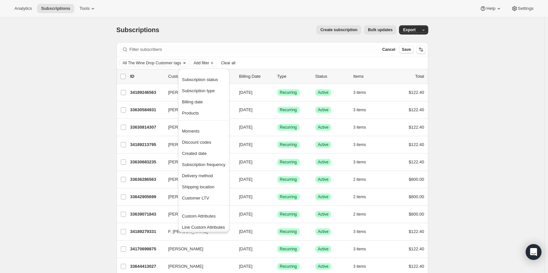
click at [185, 62] on icon "Clear" at bounding box center [184, 62] width 5 height 5
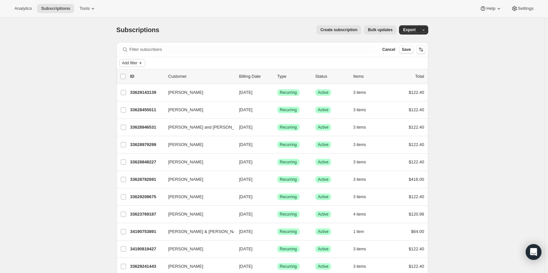
click at [140, 61] on icon "Add filter" at bounding box center [140, 62] width 5 height 5
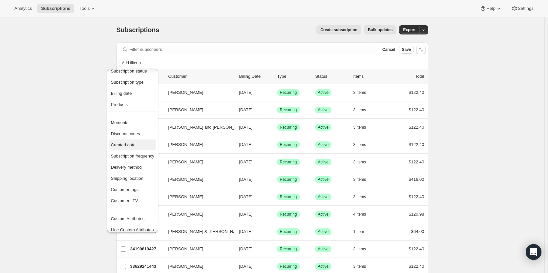
scroll to position [13, 0]
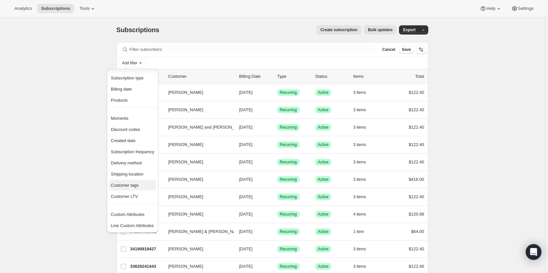
click at [122, 187] on span "Customer tags" at bounding box center [125, 185] width 28 height 5
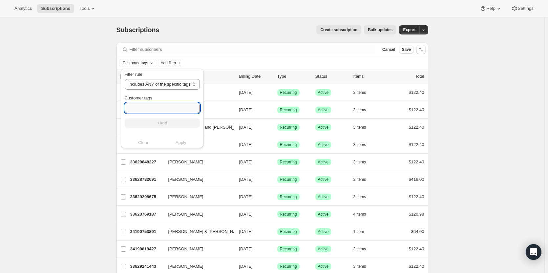
click at [155, 110] on input "Customer tags" at bounding box center [162, 108] width 75 height 10
type input "Subscription Active"
click at [162, 121] on span "+Add" at bounding box center [162, 122] width 10 height 5
click at [158, 106] on input "Customer tags" at bounding box center [162, 108] width 75 height 10
type input "Wineventures"
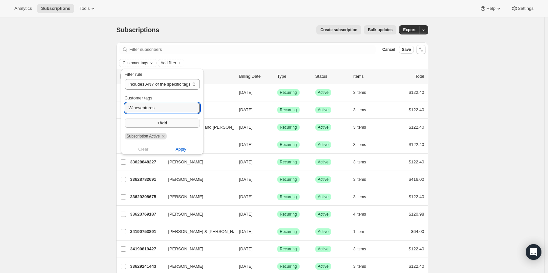
click at [191, 123] on button "+Add" at bounding box center [162, 122] width 75 height 9
click at [178, 84] on select "Includes ANY of the specific tags Includes ALL of the specific tags Includes ON…" at bounding box center [163, 84] width 76 height 10
click at [125, 79] on select "Includes ANY of the specific tags Includes ALL of the specific tags Includes ON…" at bounding box center [163, 84] width 76 height 10
click at [185, 147] on span "Apply" at bounding box center [181, 149] width 11 height 7
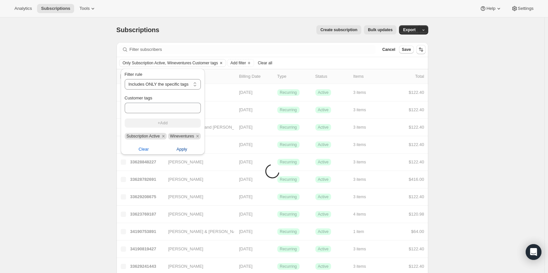
click at [182, 149] on span "Apply" at bounding box center [181, 149] width 11 height 7
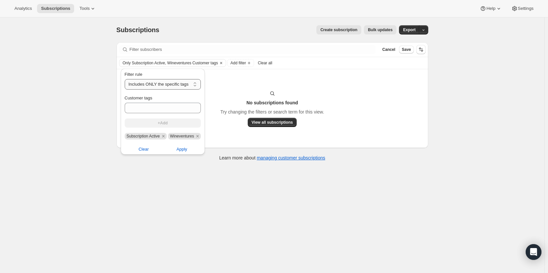
click at [163, 85] on select "Includes ANY of the specific tags Includes ALL of the specific tags Includes ON…" at bounding box center [163, 84] width 76 height 10
select select "all"
click at [125, 79] on select "Includes ANY of the specific tags Includes ALL of the specific tags Includes ON…" at bounding box center [163, 84] width 76 height 10
click at [183, 150] on span "Apply" at bounding box center [181, 149] width 11 height 7
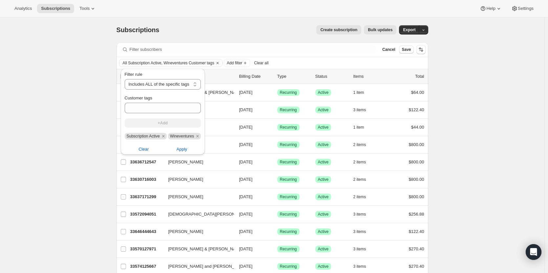
click at [351, 62] on div "All Subscription Active, Wineventures Customer tags Add filter Clear all" at bounding box center [272, 63] width 306 height 8
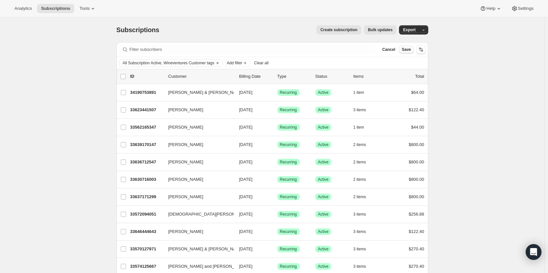
click at [403, 51] on button "Save" at bounding box center [406, 50] width 14 height 8
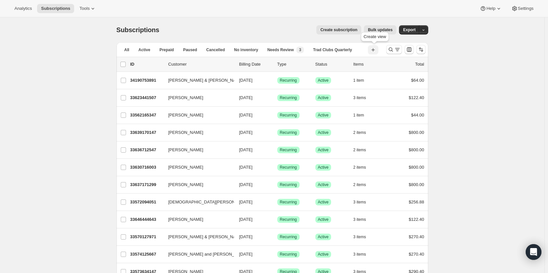
click at [375, 47] on icon "button" at bounding box center [372, 50] width 7 height 7
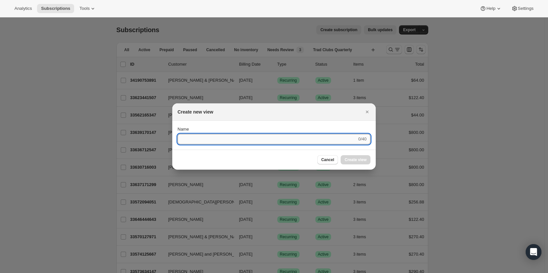
click at [266, 136] on input "Name" at bounding box center [266, 139] width 179 height 10
type input "Wineventures"
click at [361, 162] on span "Create view" at bounding box center [355, 159] width 22 height 5
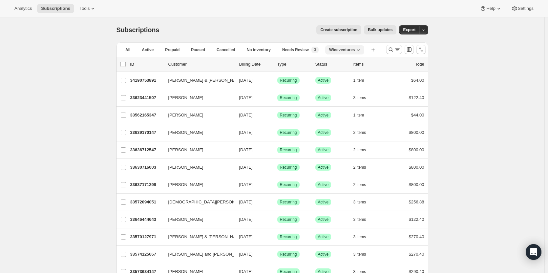
click at [353, 53] on button "Wineventures" at bounding box center [344, 49] width 39 height 9
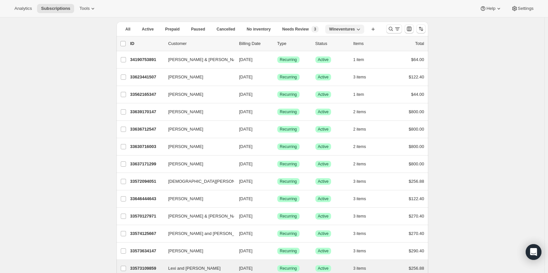
scroll to position [0, 0]
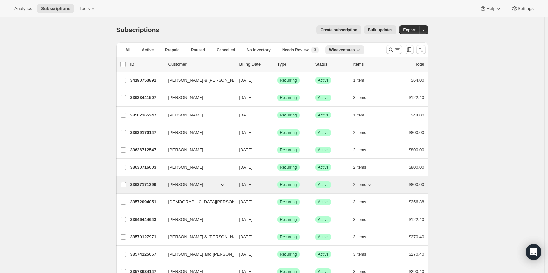
click at [141, 183] on p "33637171299" at bounding box center [146, 184] width 33 height 7
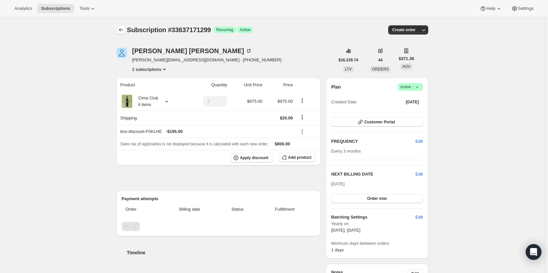
click at [122, 30] on icon "Subscriptions" at bounding box center [121, 30] width 7 height 7
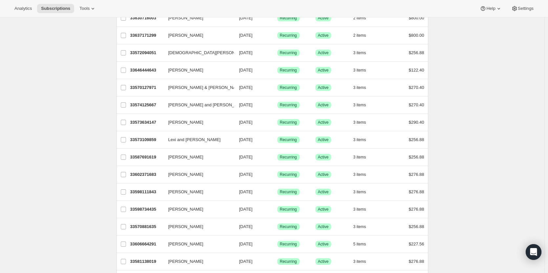
scroll to position [230, 0]
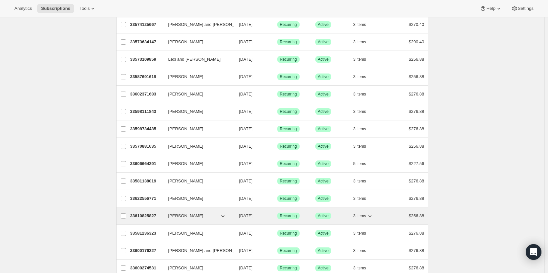
click at [146, 217] on p "33610825827" at bounding box center [146, 215] width 33 height 7
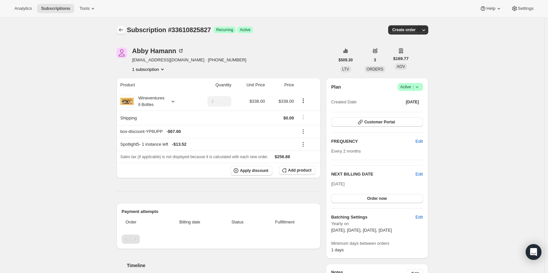
click at [124, 29] on icon "Subscriptions" at bounding box center [121, 30] width 7 height 7
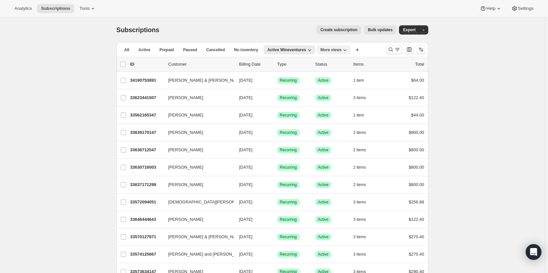
click at [326, 48] on button "More views" at bounding box center [333, 49] width 34 height 9
click at [347, 102] on button "Wineventures" at bounding box center [338, 100] width 50 height 12
click at [345, 53] on button "Wineventures" at bounding box center [344, 49] width 39 height 9
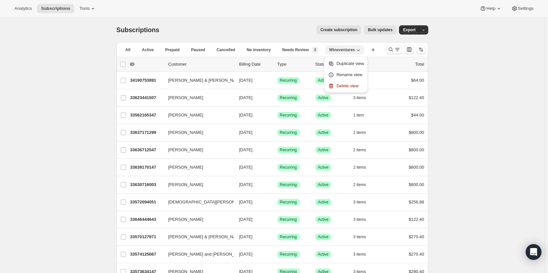
click at [355, 52] on icon "button" at bounding box center [358, 50] width 7 height 7
click at [357, 50] on icon "button" at bounding box center [357, 50] width 3 height 2
click at [347, 50] on span "Wineventures" at bounding box center [342, 49] width 26 height 5
click at [372, 62] on div "Items" at bounding box center [369, 64] width 33 height 7
click at [372, 55] on div "All Active Prepaid Paused Cancelled No inventory Needs Review New 3 Wineventure…" at bounding box center [248, 53] width 259 height 17
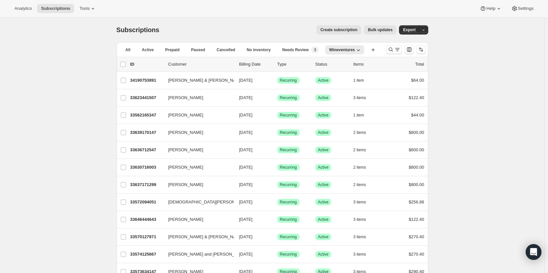
click at [365, 53] on li "Wineventures" at bounding box center [345, 49] width 41 height 9
click at [358, 50] on icon "button" at bounding box center [358, 50] width 7 height 7
click at [373, 51] on icon "button" at bounding box center [372, 50] width 7 height 7
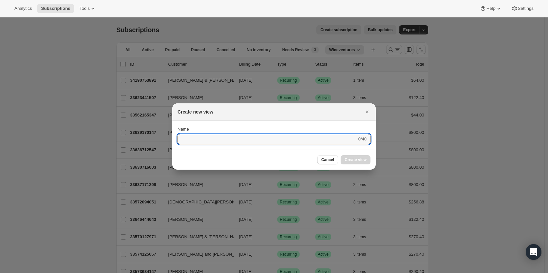
click at [376, 65] on div at bounding box center [274, 136] width 548 height 273
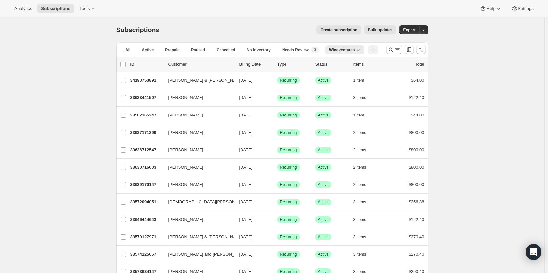
click at [374, 53] on icon "button" at bounding box center [372, 50] width 7 height 7
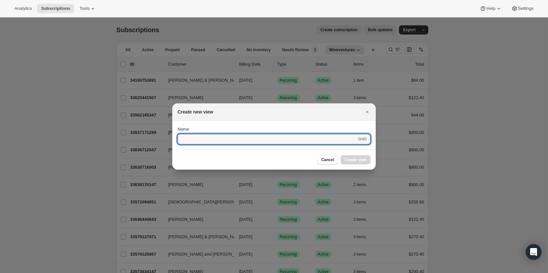
click at [394, 62] on div at bounding box center [274, 136] width 548 height 273
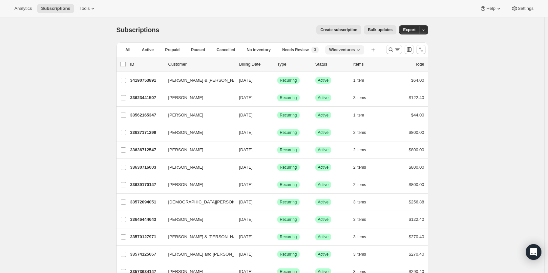
click at [359, 51] on icon "button" at bounding box center [358, 50] width 7 height 7
click at [404, 60] on div "list header ID Customer Billing Date Type Status Items Total" at bounding box center [271, 64] width 311 height 14
click at [380, 62] on div "Items" at bounding box center [369, 64] width 33 height 7
click at [152, 48] on span "Active" at bounding box center [148, 49] width 12 height 5
click at [423, 49] on icon "Sort the results" at bounding box center [420, 49] width 7 height 7
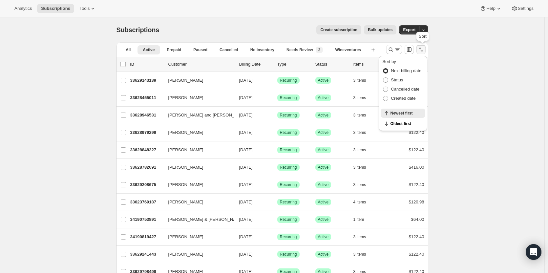
click at [423, 49] on icon "Sort the results" at bounding box center [420, 49] width 7 height 7
click at [411, 51] on icon "Customize table column order and visibility" at bounding box center [409, 49] width 5 height 5
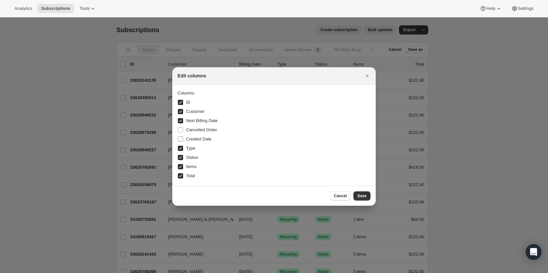
click at [181, 136] on span ":rbc:" at bounding box center [180, 139] width 6 height 6
click at [181, 136] on input "Created Date" at bounding box center [180, 138] width 5 height 5
checkbox input "true"
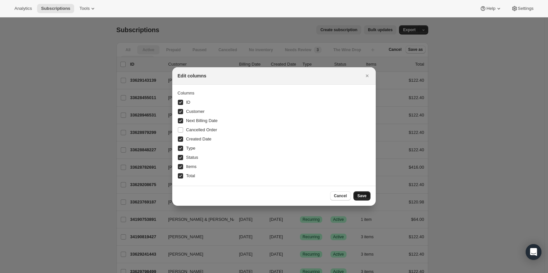
click at [362, 197] on span "Save" at bounding box center [361, 195] width 9 height 5
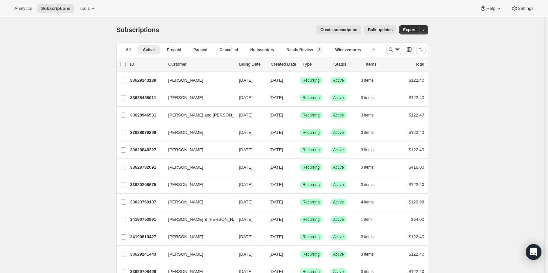
click at [412, 52] on icon "Customize table column order and visibility" at bounding box center [409, 49] width 7 height 7
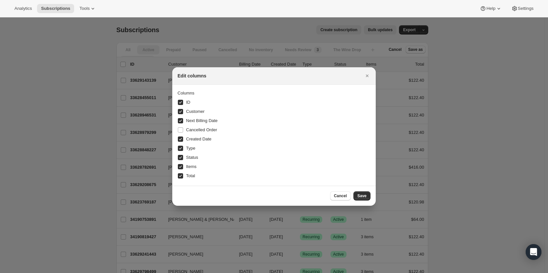
click at [365, 76] on icon "Close" at bounding box center [367, 75] width 7 height 7
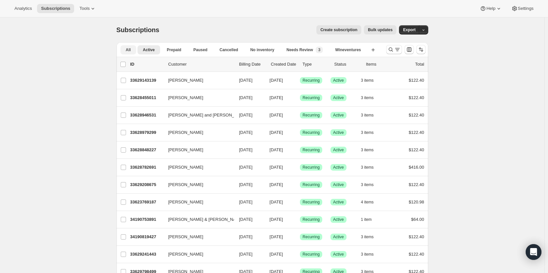
click at [130, 49] on span "All" at bounding box center [128, 49] width 5 height 5
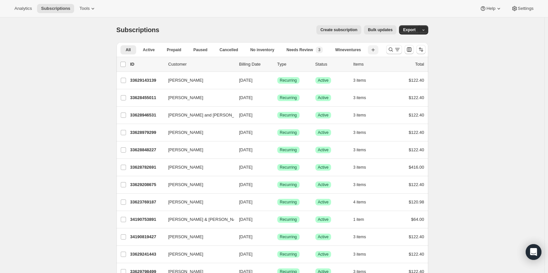
click at [374, 49] on icon "button" at bounding box center [372, 49] width 3 height 3
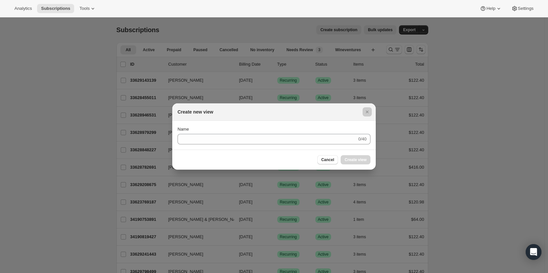
click at [452, 132] on div at bounding box center [274, 136] width 548 height 273
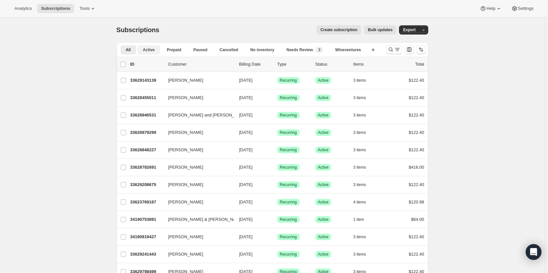
click at [154, 49] on span "Active" at bounding box center [149, 49] width 12 height 5
click at [392, 50] on icon "Search and filter results" at bounding box center [390, 49] width 7 height 7
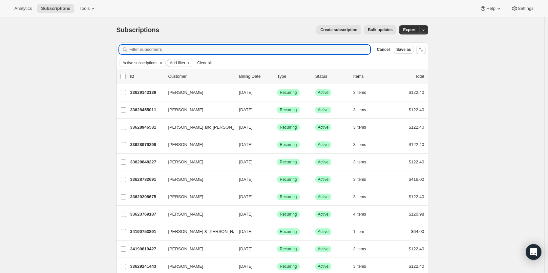
click at [182, 64] on span "Add filter" at bounding box center [177, 62] width 15 height 5
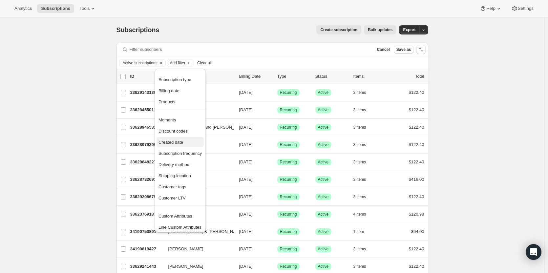
click at [188, 138] on button "Created date" at bounding box center [179, 142] width 47 height 10
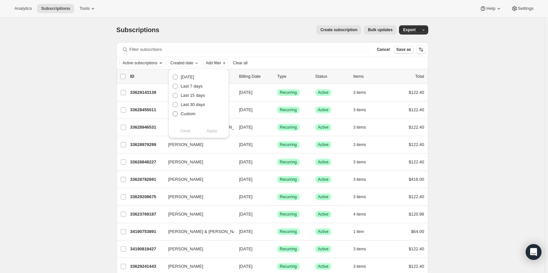
click at [176, 116] on span at bounding box center [175, 114] width 6 height 6
click at [173, 111] on input "Custom" at bounding box center [172, 111] width 0 height 0
radio input "true"
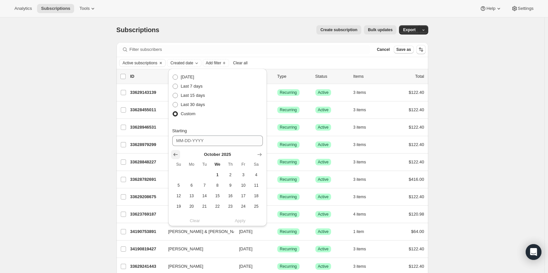
click at [174, 154] on icon "Show previous month, September 2025" at bounding box center [175, 154] width 7 height 7
click at [193, 178] on button "1" at bounding box center [191, 175] width 13 height 10
type input "09-01-2025"
click at [258, 156] on icon "Show next month, October 2025" at bounding box center [259, 154] width 7 height 7
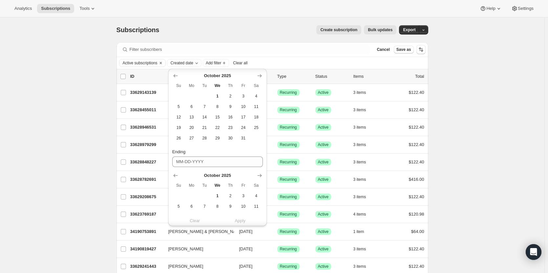
scroll to position [112, 0]
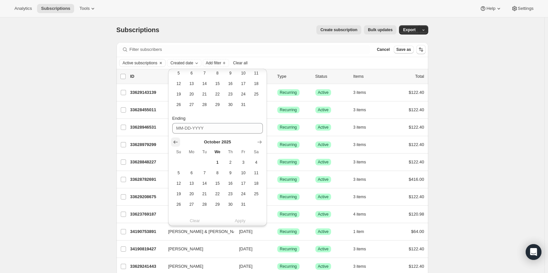
click at [177, 144] on icon "Show previous month, September 2025" at bounding box center [175, 142] width 7 height 7
click at [200, 205] on button "30" at bounding box center [204, 204] width 13 height 10
type input "09-30-2025"
click at [240, 217] on span "Apply" at bounding box center [239, 220] width 11 height 7
click at [333, 62] on div "Active subscriptions Created date: Sep 1, 2025—Sep 30, 2025 Add filter Clear all" at bounding box center [272, 63] width 306 height 8
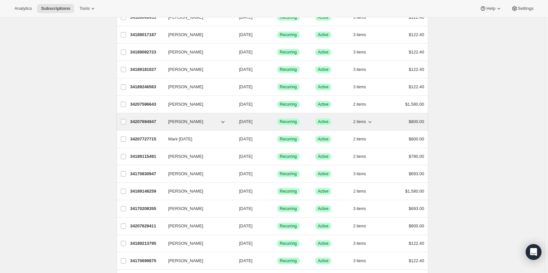
scroll to position [0, 0]
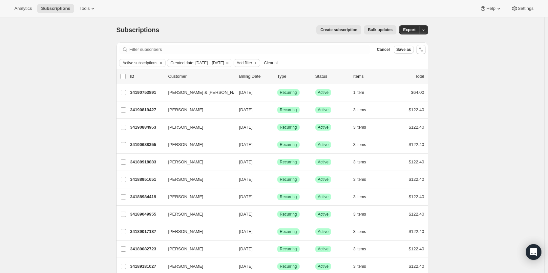
click at [252, 64] on span "Add filter" at bounding box center [243, 62] width 15 height 5
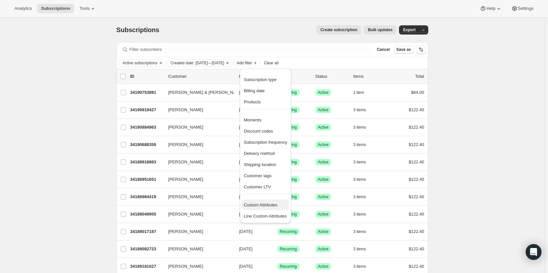
click at [265, 208] on button "Custom Attributes" at bounding box center [265, 204] width 47 height 10
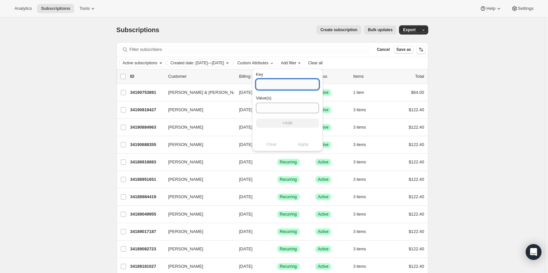
click at [271, 87] on input "Key" at bounding box center [287, 84] width 63 height 10
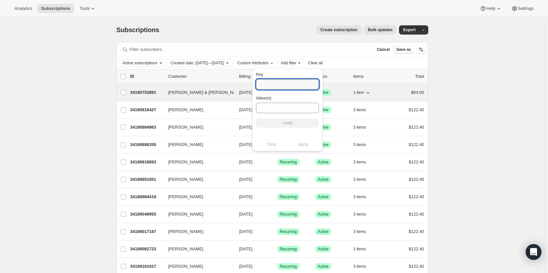
click at [153, 96] on div "34190753891 Michelle & Troy Bumgardner 10/06/2025 Success Recurring Success Act…" at bounding box center [277, 92] width 294 height 9
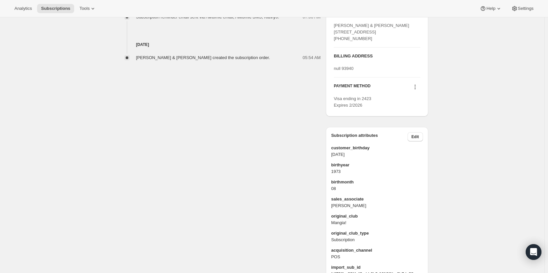
scroll to position [312, 0]
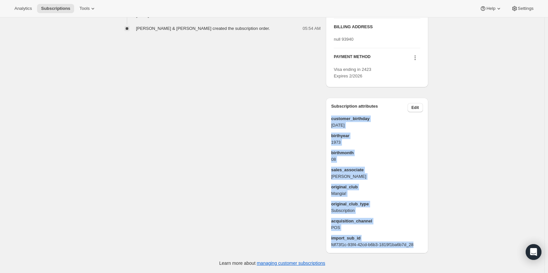
drag, startPoint x: 333, startPoint y: 120, endPoint x: 469, endPoint y: 252, distance: 189.9
copy div "customer_birthday 1973-08-31 birthyear 1973 birthmonth 08 sales_associate Keega…"
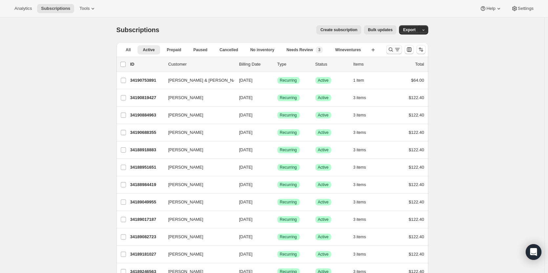
click at [390, 49] on icon "Search and filter results" at bounding box center [390, 50] width 4 height 4
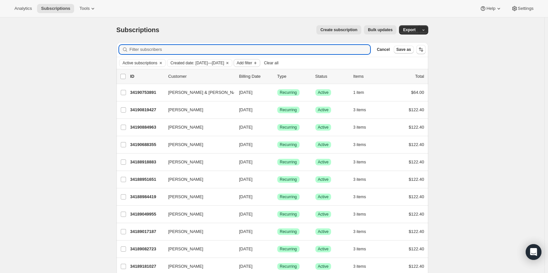
click at [252, 65] on span "Add filter" at bounding box center [243, 62] width 15 height 5
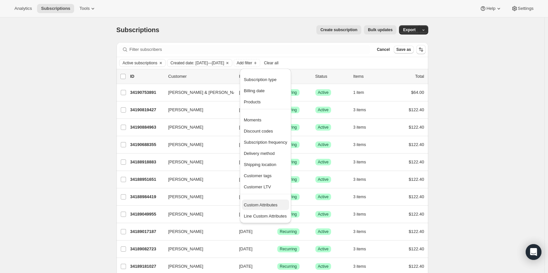
click at [268, 206] on span "Custom Attributes" at bounding box center [261, 204] width 34 height 5
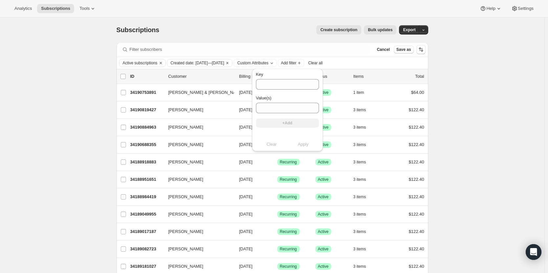
click at [297, 72] on div "Key" at bounding box center [287, 74] width 63 height 7
click at [294, 81] on input "Key" at bounding box center [287, 84] width 63 height 10
paste input "sales_associate"
type input "sales_associate"
click at [284, 109] on input "Value(s)" at bounding box center [287, 108] width 63 height 10
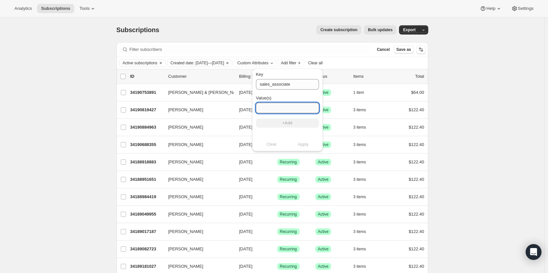
click at [298, 110] on input "Value(s)" at bounding box center [287, 108] width 63 height 10
paste input "Keegan Barrett"
type input "Keegan Barrett"
click at [293, 124] on button "+Add" at bounding box center [287, 122] width 63 height 9
click at [297, 153] on span "Apply" at bounding box center [302, 151] width 11 height 7
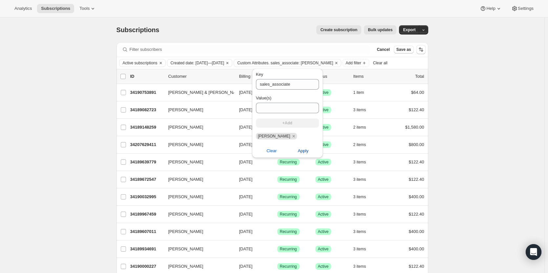
click at [301, 154] on button "Apply" at bounding box center [302, 151] width 39 height 10
click at [300, 150] on span "Apply" at bounding box center [302, 151] width 11 height 7
click at [410, 62] on div "Active subscriptions Created date: Sep 1, 2025—Sep 30, 2025 Custom Attributes. …" at bounding box center [272, 63] width 306 height 8
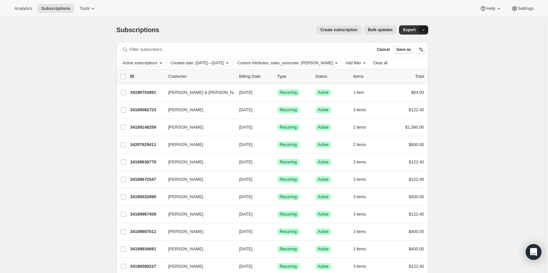
click at [425, 33] on button "button" at bounding box center [423, 29] width 9 height 9
click at [405, 29] on span "Export" at bounding box center [409, 29] width 12 height 5
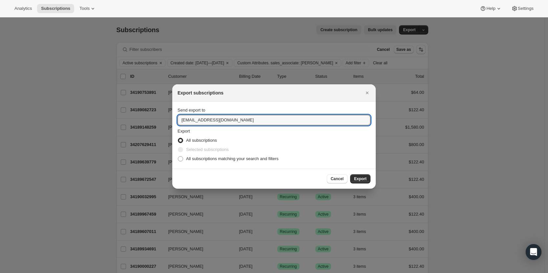
drag, startPoint x: 194, startPoint y: 121, endPoint x: 170, endPoint y: 121, distance: 24.3
type input "ashleycox@cliffamily.com"
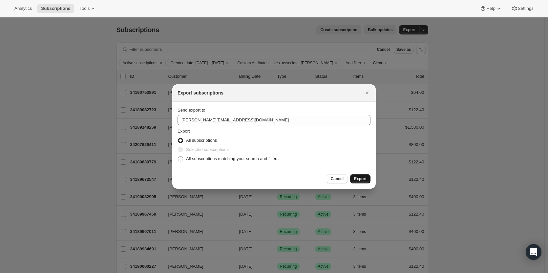
click at [365, 178] on span "Export" at bounding box center [360, 178] width 12 height 5
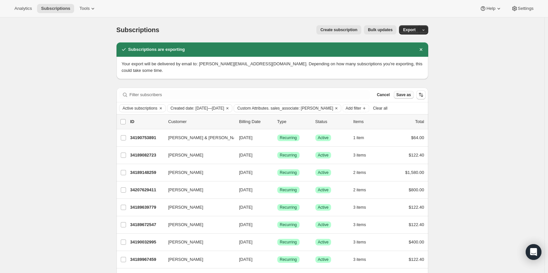
click at [407, 92] on span "Save as" at bounding box center [403, 94] width 15 height 5
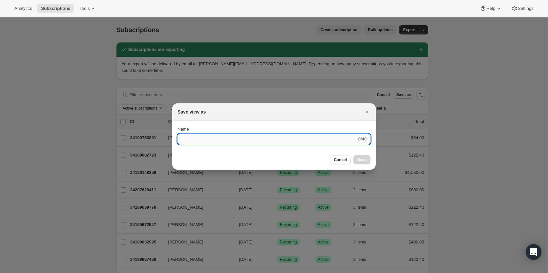
click at [273, 140] on input "Name" at bounding box center [266, 139] width 179 height 10
type input "[PERSON_NAME] Sept Sign-Ups"
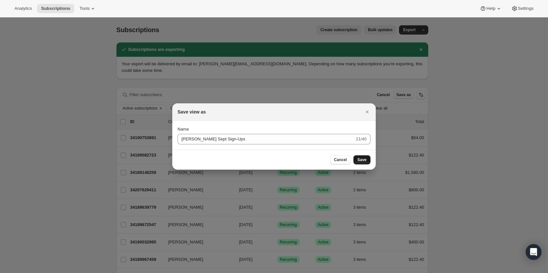
click at [365, 160] on span "Save" at bounding box center [361, 159] width 9 height 5
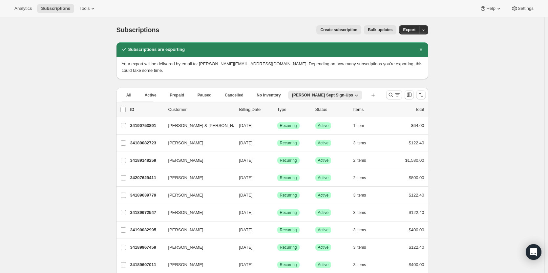
click at [146, 102] on span "More views" at bounding box center [134, 104] width 21 height 5
click at [371, 91] on div "All Active Prepaid Paused Cancelled No inventory Needs Review Trad Clubs Quarte…" at bounding box center [248, 99] width 264 height 23
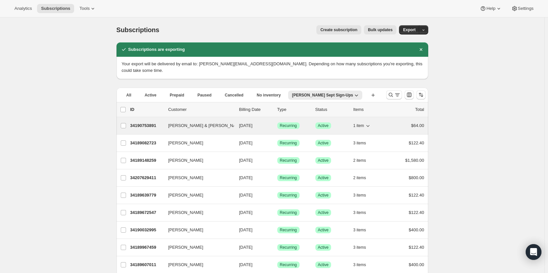
click at [143, 122] on p "34190753891" at bounding box center [146, 125] width 33 height 7
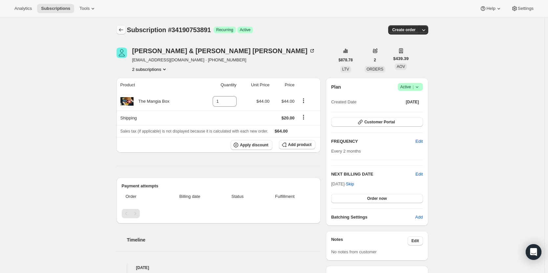
click at [119, 29] on icon "Subscriptions" at bounding box center [121, 30] width 7 height 7
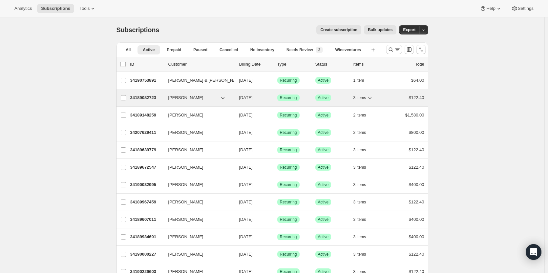
click at [142, 95] on p "34189082723" at bounding box center [146, 97] width 33 height 7
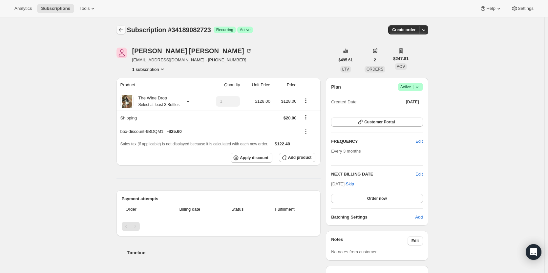
click at [121, 30] on icon "Subscriptions" at bounding box center [121, 30] width 7 height 7
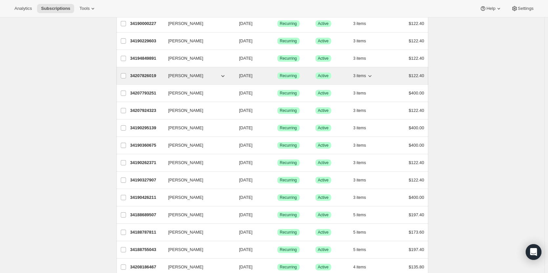
scroll to position [230, 0]
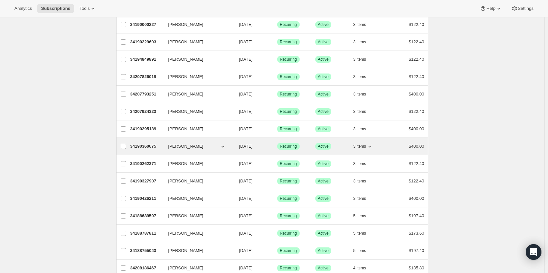
click at [139, 146] on p "34190360675" at bounding box center [146, 146] width 33 height 7
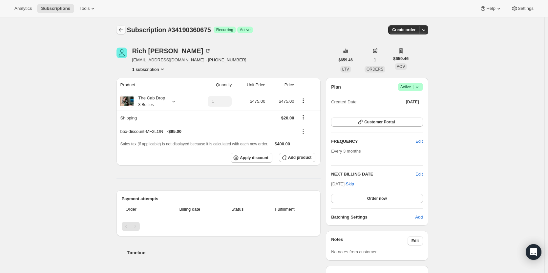
click at [123, 30] on icon "Subscriptions" at bounding box center [121, 30] width 7 height 7
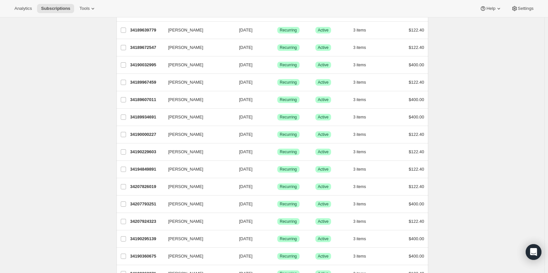
scroll to position [197, 0]
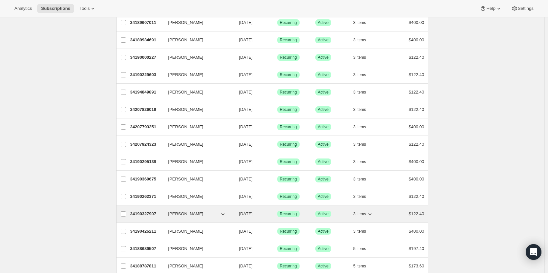
click at [153, 216] on p "34190327907" at bounding box center [146, 213] width 33 height 7
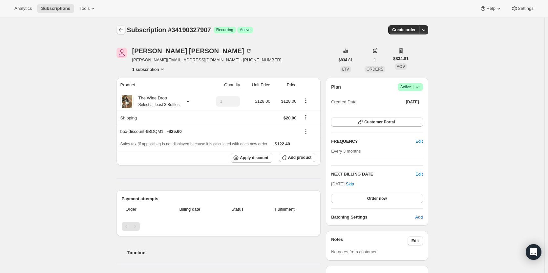
click at [118, 28] on button "Subscriptions" at bounding box center [120, 29] width 9 height 9
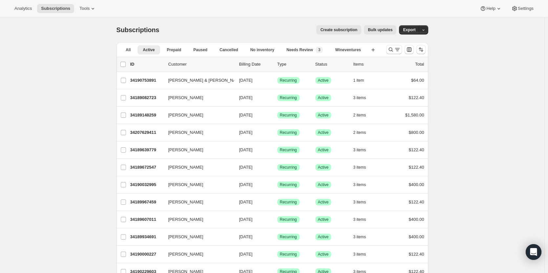
scroll to position [230, 0]
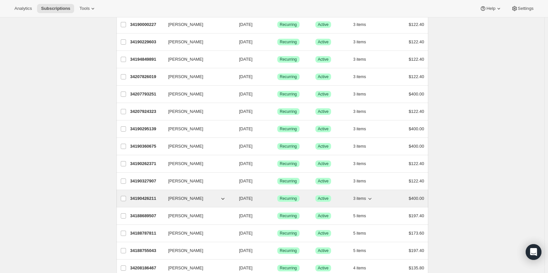
click at [144, 199] on p "34190426211" at bounding box center [146, 198] width 33 height 7
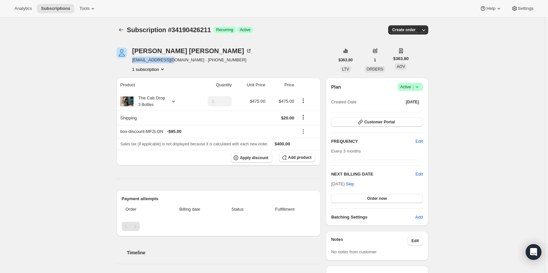
drag, startPoint x: 170, startPoint y: 58, endPoint x: 133, endPoint y: 62, distance: 36.9
click at [133, 62] on div "Steve Beauregard ls@peerspring.com · +13109809677 1 subscription" at bounding box center [225, 60] width 218 height 25
copy span "ls@peerspring.com"
click at [126, 29] on button "Subscriptions" at bounding box center [120, 29] width 9 height 9
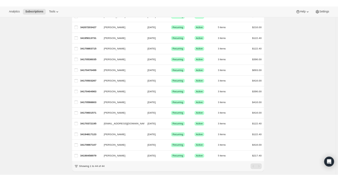
scroll to position [0, 14]
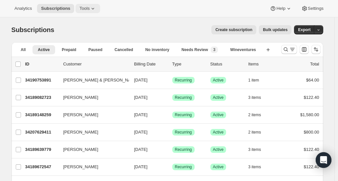
click at [83, 12] on button "Tools" at bounding box center [87, 8] width 25 height 9
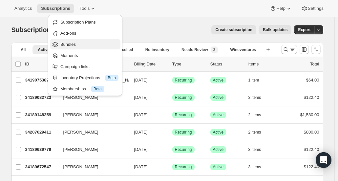
click at [89, 41] on button "Bundles" at bounding box center [85, 44] width 70 height 10
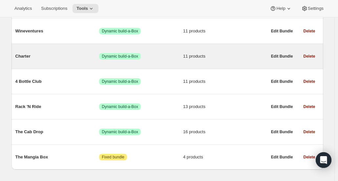
scroll to position [158, 0]
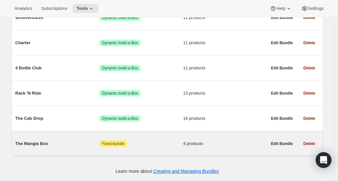
click at [225, 145] on span "4 products" at bounding box center [225, 144] width 84 height 7
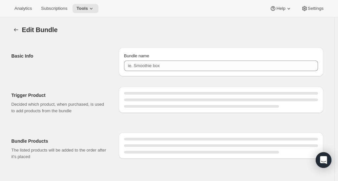
type input "The Mangia Box"
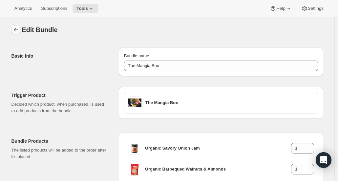
click at [19, 30] on icon "Bundles" at bounding box center [16, 30] width 7 height 7
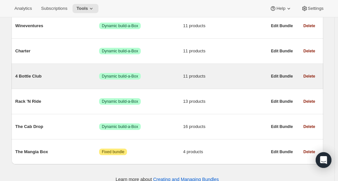
scroll to position [158, 0]
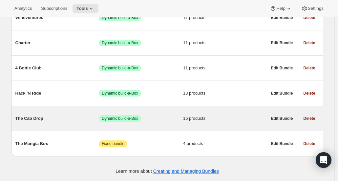
click at [55, 111] on div "The Cab Drop Success Dynamic build-a-Box 16 products" at bounding box center [140, 118] width 251 height 17
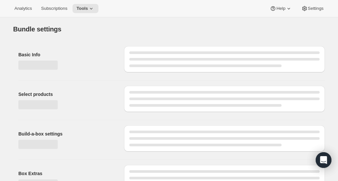
type input "The Cab Drop"
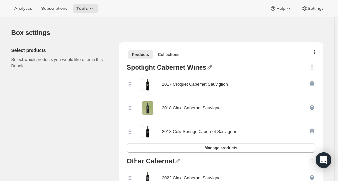
scroll to position [131, 0]
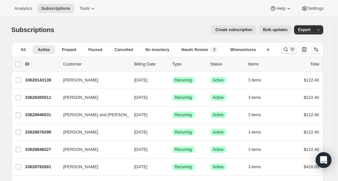
click at [284, 49] on icon "Search and filter results" at bounding box center [285, 49] width 7 height 7
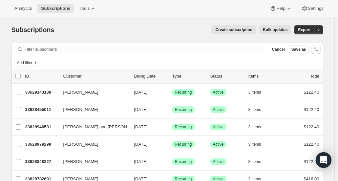
click at [185, 25] on div "Create subscription Bulk updates" at bounding box center [176, 29] width 229 height 9
click at [187, 59] on div "Add filter" at bounding box center [167, 63] width 306 height 8
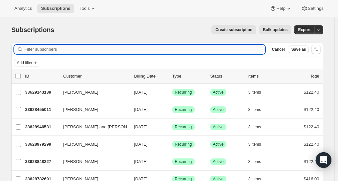
click at [182, 50] on input "Filter subscribers" at bounding box center [145, 49] width 241 height 9
paste input "luvstobake@icloud.com"
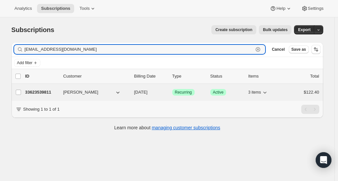
type input "luvstobake@icloud.com"
click at [43, 91] on p "33623539811" at bounding box center [41, 92] width 33 height 7
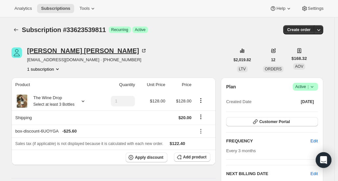
click at [65, 48] on div "Cathleen Farrell" at bounding box center [87, 51] width 120 height 7
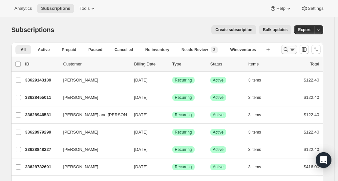
click at [286, 49] on icon "Search and filter results" at bounding box center [285, 49] width 7 height 7
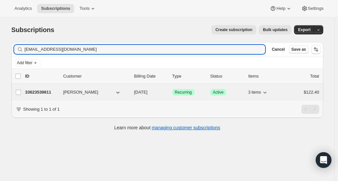
type input "[EMAIL_ADDRESS][DOMAIN_NAME]"
click at [29, 93] on p "33623539811" at bounding box center [41, 92] width 33 height 7
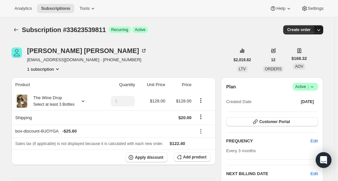
click at [322, 31] on icon "button" at bounding box center [318, 30] width 7 height 7
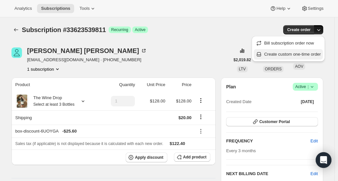
click at [313, 51] on button "Create custom one-time order" at bounding box center [287, 54] width 69 height 10
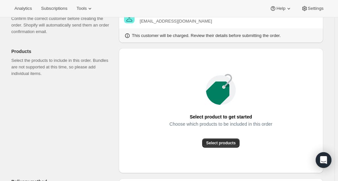
scroll to position [131, 0]
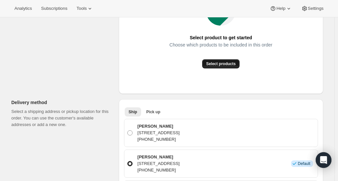
click at [226, 68] on button "Select products" at bounding box center [220, 63] width 37 height 9
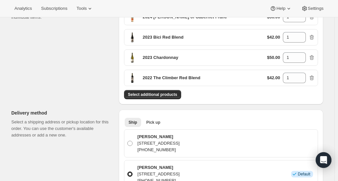
scroll to position [98, 0]
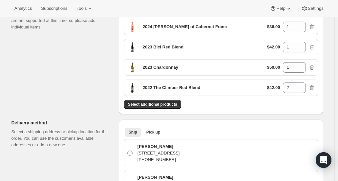
drag, startPoint x: 300, startPoint y: 85, endPoint x: 283, endPoint y: 87, distance: 16.5
click at [278, 86] on div "$42.00 2" at bounding box center [291, 88] width 48 height 10
click at [299, 85] on icon at bounding box center [300, 86] width 7 height 7
type input "3"
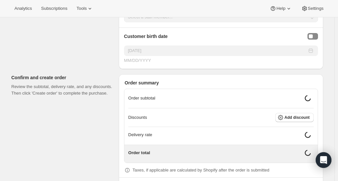
scroll to position [519, 0]
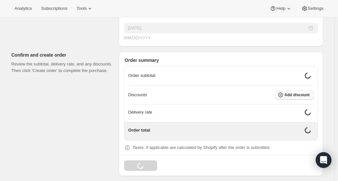
click at [304, 92] on span "Add discount" at bounding box center [296, 94] width 25 height 5
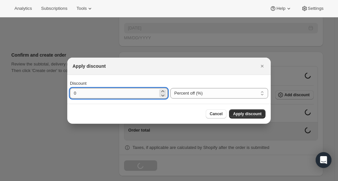
click at [149, 94] on input "0" at bounding box center [114, 93] width 88 height 10
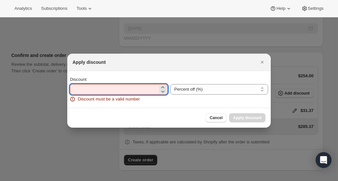
scroll to position [514, 0]
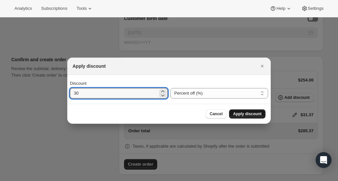
type input "30"
click at [252, 115] on span "Apply discount" at bounding box center [247, 113] width 29 height 5
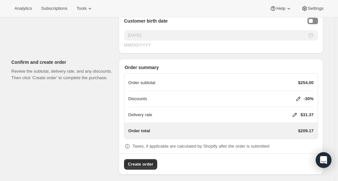
click at [295, 113] on icon at bounding box center [294, 115] width 4 height 4
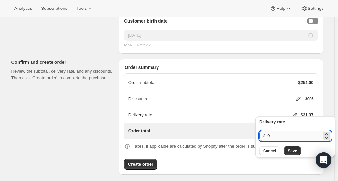
click at [273, 136] on input "0" at bounding box center [294, 136] width 54 height 10
type input "1"
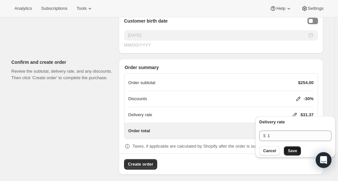
click at [288, 153] on button "Save" at bounding box center [292, 151] width 17 height 9
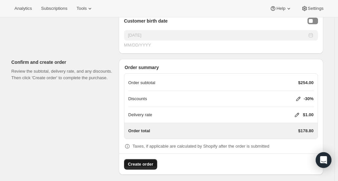
click at [138, 162] on span "Create order" at bounding box center [140, 164] width 25 height 7
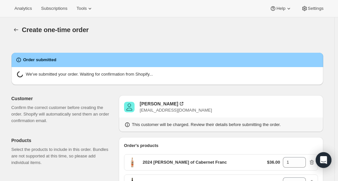
radio input "true"
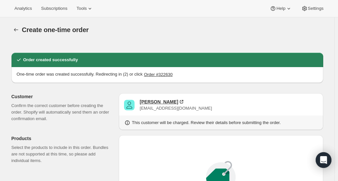
click at [151, 103] on div "Cathleen Farrell" at bounding box center [159, 102] width 38 height 7
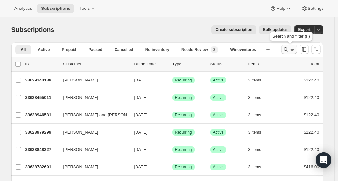
click at [285, 50] on icon "Search and filter results" at bounding box center [285, 49] width 7 height 7
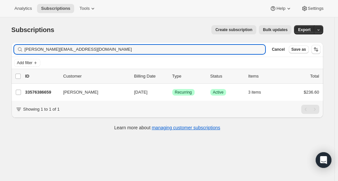
type input "[PERSON_NAME][EMAIL_ADDRESS][DOMAIN_NAME]"
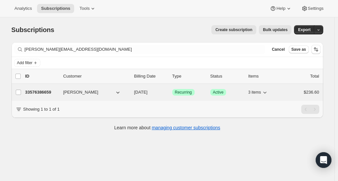
click at [76, 94] on span "[PERSON_NAME]" at bounding box center [80, 92] width 35 height 7
click at [117, 91] on icon "button" at bounding box center [117, 92] width 7 height 7
click at [82, 90] on span "[PERSON_NAME]" at bounding box center [80, 92] width 35 height 7
click at [76, 93] on span "[PERSON_NAME]" at bounding box center [80, 92] width 35 height 7
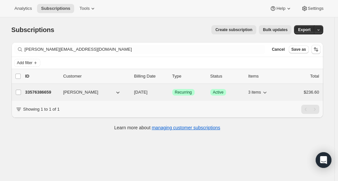
click at [76, 93] on span "[PERSON_NAME]" at bounding box center [80, 92] width 35 height 7
click at [111, 94] on button "[PERSON_NAME]" at bounding box center [92, 92] width 66 height 10
click at [118, 92] on icon "button" at bounding box center [117, 92] width 7 height 7
click at [121, 90] on icon "button" at bounding box center [117, 92] width 7 height 7
click at [117, 90] on icon "button" at bounding box center [117, 92] width 7 height 7
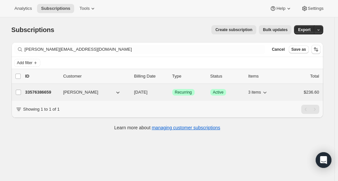
drag, startPoint x: 85, startPoint y: 88, endPoint x: 75, endPoint y: 89, distance: 10.5
click at [84, 88] on div "33576386659 [PERSON_NAME] [DATE] Success Recurring Success Active 3 items $236.…" at bounding box center [172, 92] width 294 height 9
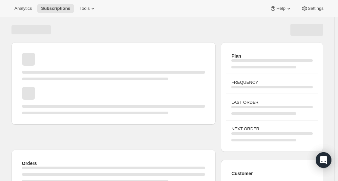
click at [69, 92] on div "Page loading" at bounding box center [113, 101] width 183 height 28
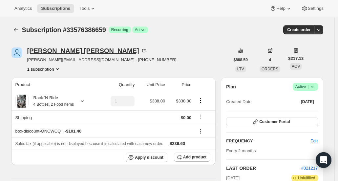
click at [50, 50] on div "[PERSON_NAME]" at bounding box center [87, 51] width 120 height 7
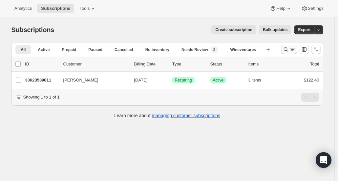
click at [285, 48] on icon "Search and filter results" at bounding box center [285, 49] width 7 height 7
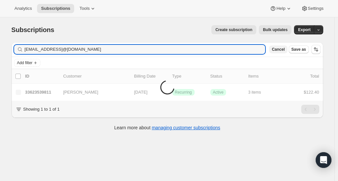
type input "[EMAIL_ADDRESS]@[DOMAIN_NAME]"
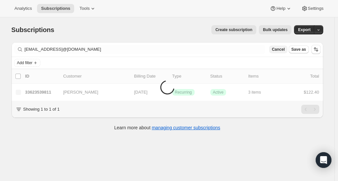
click at [283, 48] on span "Cancel" at bounding box center [277, 49] width 13 height 5
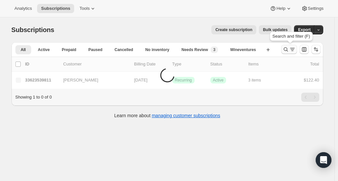
click at [284, 48] on icon "Search and filter results" at bounding box center [285, 49] width 7 height 7
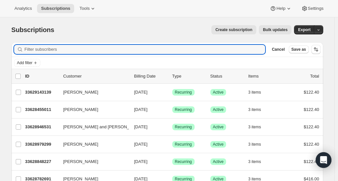
paste input "[PERSON_NAME][EMAIL_ADDRESS][DOMAIN_NAME]"
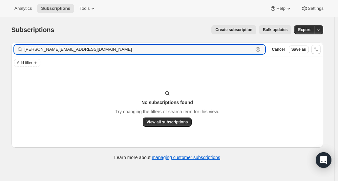
type input "[PERSON_NAME][EMAIL_ADDRESS][DOMAIN_NAME]"
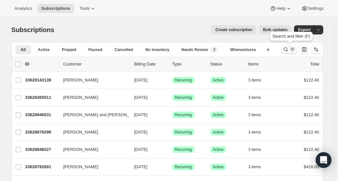
click at [285, 49] on icon "Search and filter results" at bounding box center [285, 49] width 7 height 7
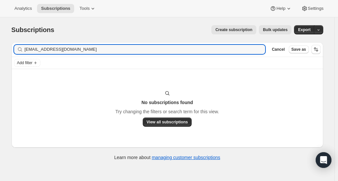
type input "[EMAIL_ADDRESS][DOMAIN_NAME]"
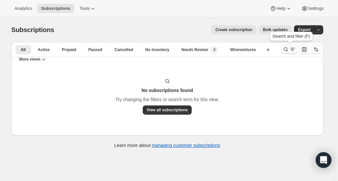
click at [285, 48] on icon "Search and filter results" at bounding box center [285, 50] width 4 height 4
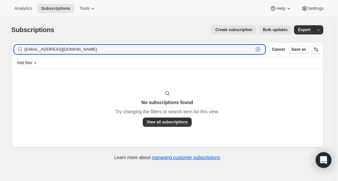
click at [259, 50] on icon "button" at bounding box center [257, 49] width 7 height 7
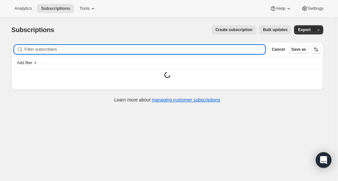
paste input "[EMAIL_ADDRESS][DOMAIN_NAME]"
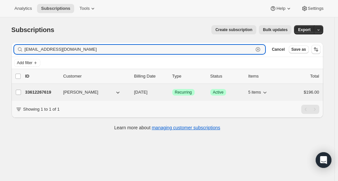
type input "[EMAIL_ADDRESS][DOMAIN_NAME]"
click at [58, 93] on p "33612267619" at bounding box center [41, 92] width 33 height 7
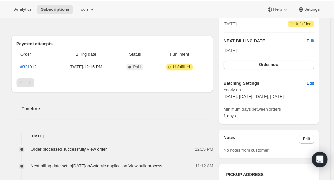
scroll to position [197, 0]
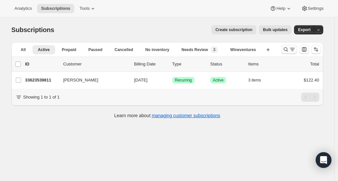
click at [290, 48] on div "Search and filter results" at bounding box center [288, 49] width 13 height 7
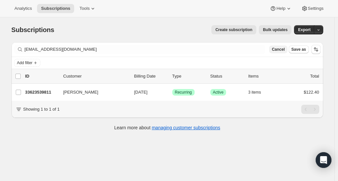
click at [275, 51] on button "Cancel" at bounding box center [278, 50] width 18 height 8
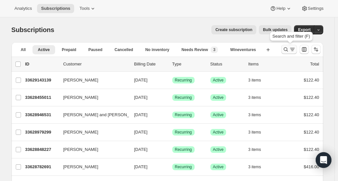
click at [286, 51] on icon "Search and filter results" at bounding box center [285, 49] width 7 height 7
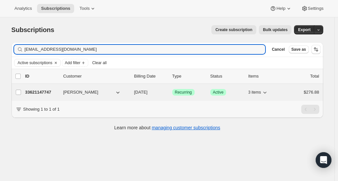
type input "[EMAIL_ADDRESS][DOMAIN_NAME]"
click at [45, 89] on p "33621147747" at bounding box center [41, 92] width 33 height 7
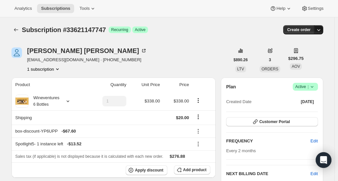
click at [322, 27] on icon "button" at bounding box center [318, 30] width 7 height 7
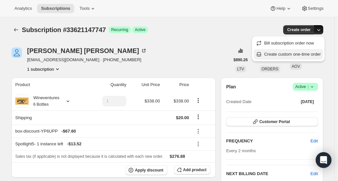
click at [291, 51] on span "Create custom one-time order" at bounding box center [292, 54] width 57 height 7
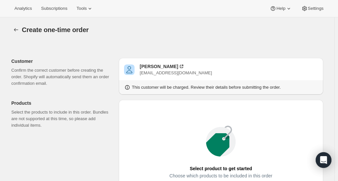
scroll to position [98, 0]
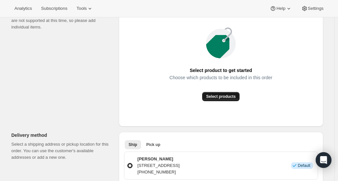
click at [212, 96] on span "Select products" at bounding box center [221, 96] width 30 height 5
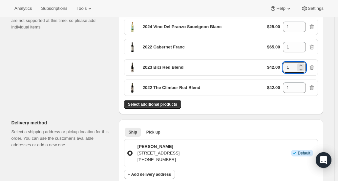
drag, startPoint x: 294, startPoint y: 64, endPoint x: 281, endPoint y: 64, distance: 13.1
click at [281, 64] on div "$42.00 1" at bounding box center [291, 67] width 48 height 10
type input "2"
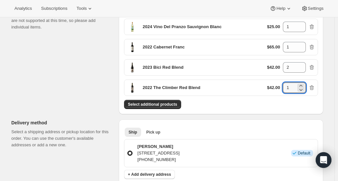
drag, startPoint x: 290, startPoint y: 87, endPoint x: 282, endPoint y: 87, distance: 8.5
click at [282, 87] on div "$42.00 1" at bounding box center [291, 88] width 48 height 10
type input "2"
click at [254, 110] on div "Order's products 2024 Vino Del Pranzo Sauvignon Blanc $25.00 1 2022 Cabernet Fr…" at bounding box center [221, 58] width 204 height 113
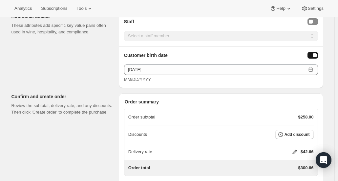
scroll to position [429, 0]
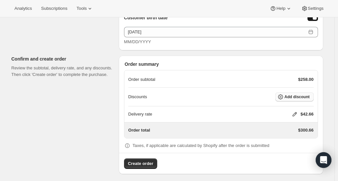
click at [293, 95] on span "Add discount" at bounding box center [296, 96] width 25 height 5
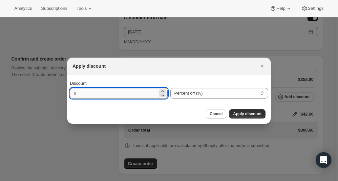
click at [117, 97] on input "0" at bounding box center [114, 93] width 88 height 10
type input "30"
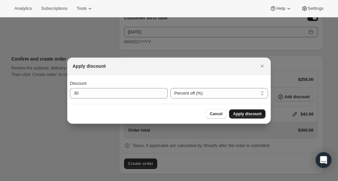
click at [242, 114] on span "Apply discount" at bounding box center [247, 113] width 29 height 5
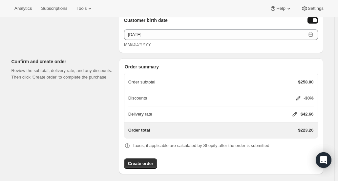
click at [296, 112] on icon at bounding box center [294, 114] width 4 height 4
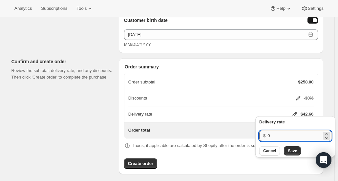
click at [282, 134] on input "0" at bounding box center [294, 136] width 54 height 10
type input "1"
click at [294, 148] on button "Save" at bounding box center [292, 151] width 17 height 9
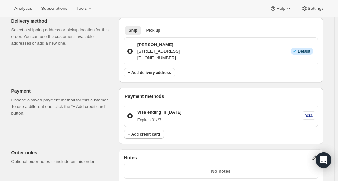
scroll to position [131, 0]
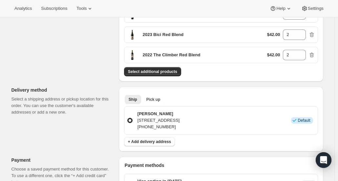
drag, startPoint x: 269, startPoint y: 121, endPoint x: 138, endPoint y: 120, distance: 130.8
click at [138, 120] on div "[PERSON_NAME] [STREET_ADDRESS] [PHONE_NUMBER] Info Default" at bounding box center [224, 121] width 179 height 20
copy p "[STREET_ADDRESS]"
click at [197, 101] on ul "Ship Pick up More views" at bounding box center [219, 99] width 192 height 9
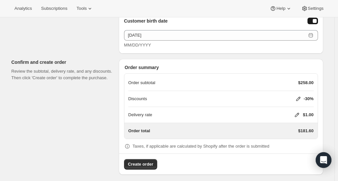
scroll to position [426, 0]
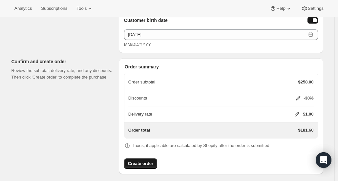
click at [133, 161] on span "Create order" at bounding box center [140, 164] width 25 height 7
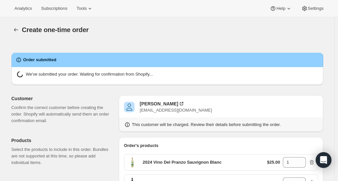
radio input "true"
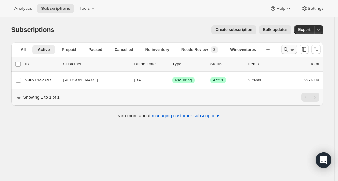
click at [286, 51] on icon "Search and filter results" at bounding box center [285, 49] width 7 height 7
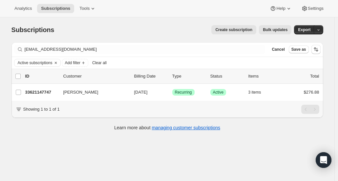
click at [284, 51] on span "Cancel" at bounding box center [277, 49] width 13 height 5
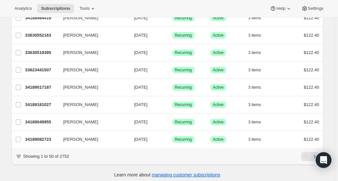
scroll to position [795, 0]
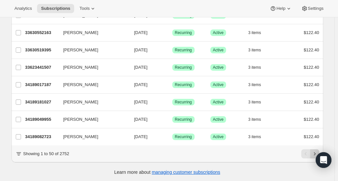
click at [315, 153] on icon "Next" at bounding box center [314, 154] width 7 height 7
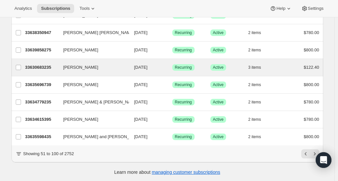
scroll to position [696, 0]
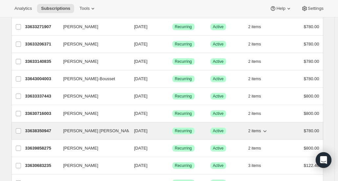
click at [43, 128] on p "33638350947" at bounding box center [41, 131] width 33 height 7
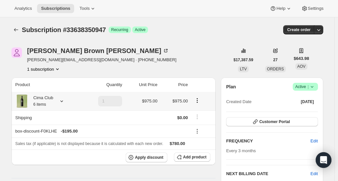
click at [49, 104] on div "Cima Club 6 items" at bounding box center [41, 101] width 25 height 13
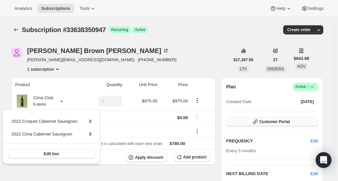
click at [292, 122] on button "Customer Portal" at bounding box center [271, 121] width 91 height 9
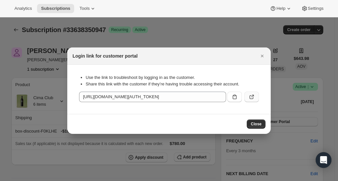
click at [253, 97] on icon ":rcs:" at bounding box center [251, 97] width 7 height 7
